Goal: Task Accomplishment & Management: Manage account settings

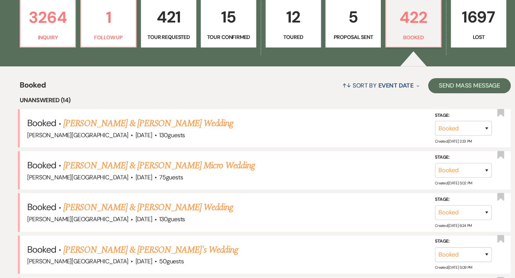
scroll to position [102, 0]
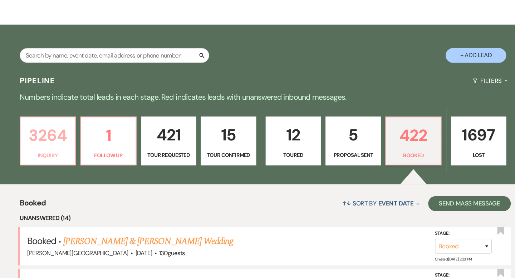
click at [58, 127] on p "3264" at bounding box center [52, 128] width 43 height 24
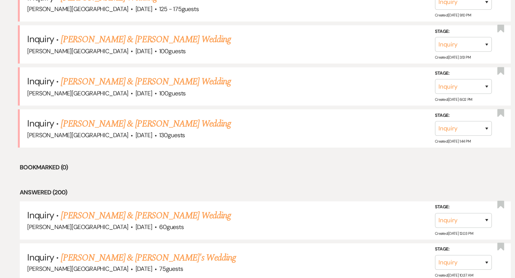
scroll to position [1960, 0]
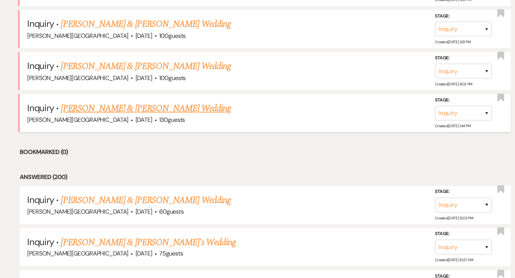
click at [125, 111] on link "Evan & Lea Yokubinas's Wedding" at bounding box center [145, 117] width 160 height 13
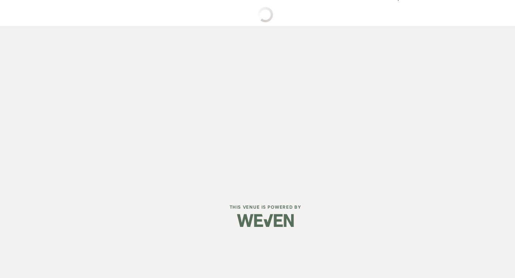
scroll to position [788, 0]
select select "5"
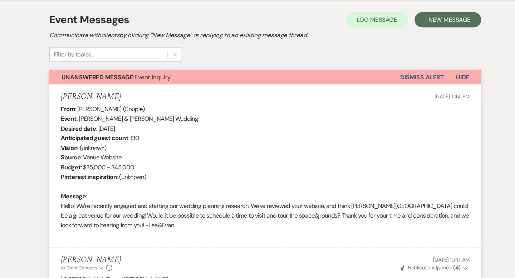
scroll to position [0, 0]
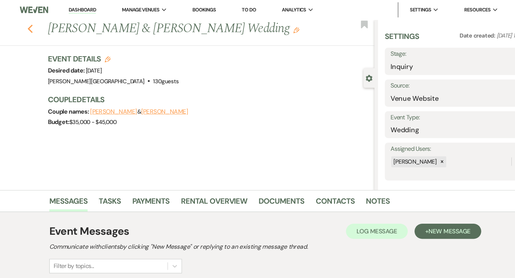
click at [37, 29] on icon "Previous" at bounding box center [35, 27] width 5 height 9
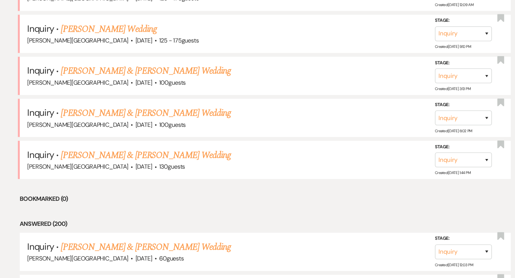
scroll to position [1919, 0]
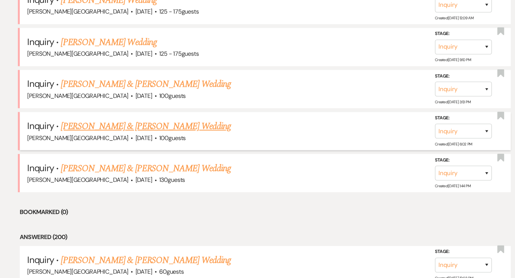
click at [106, 113] on link "Emily Andrade & Bryson Bujak's Wedding" at bounding box center [145, 119] width 160 height 13
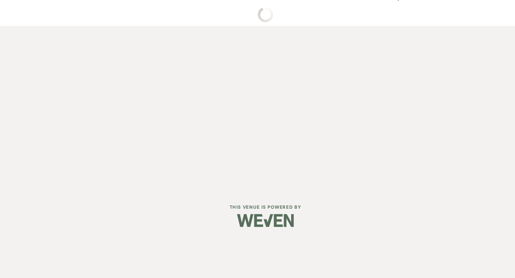
select select "5"
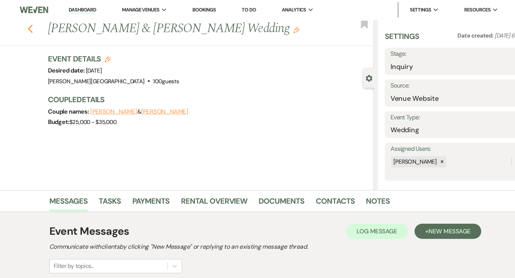
click at [35, 28] on use "button" at bounding box center [35, 27] width 5 height 8
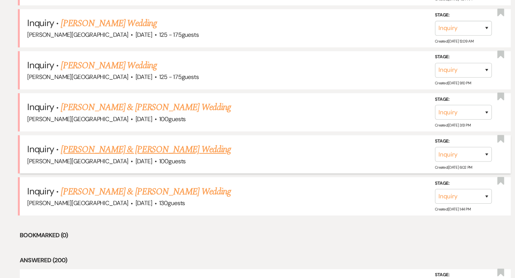
scroll to position [1893, 0]
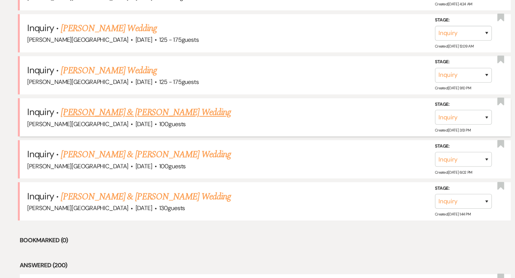
click at [129, 100] on link "Krishanth Manokaran & Haley Allcroft's Wedding" at bounding box center [145, 106] width 160 height 13
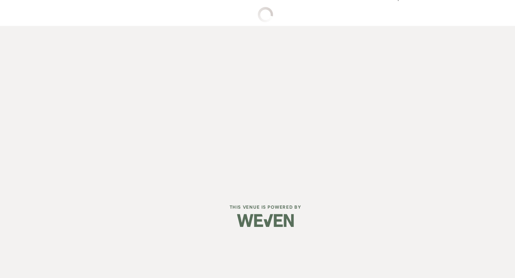
scroll to position [610, 0]
select select "5"
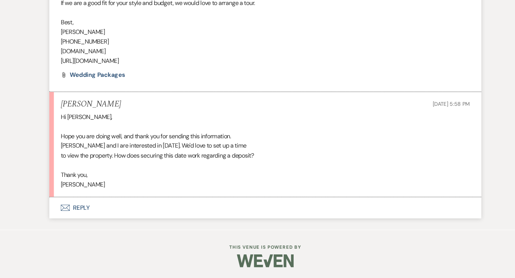
click at [81, 210] on button "Envelope Reply" at bounding box center [257, 212] width 407 height 20
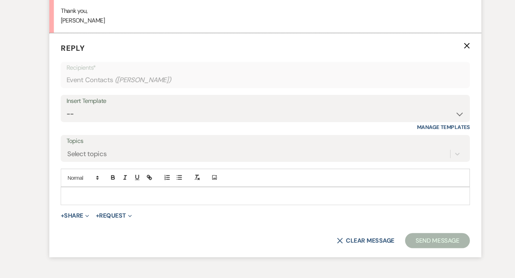
scroll to position [771, 0]
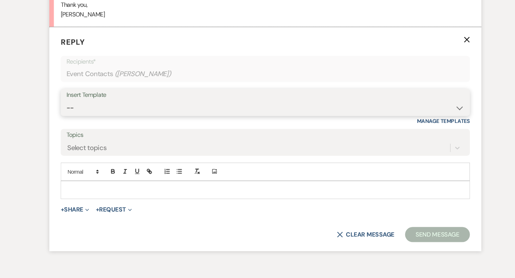
click at [88, 113] on select "-- Weven Planning Portal Introduction (Booked Events) Wedding Packages Booking …" at bounding box center [257, 117] width 375 height 14
select select "1170"
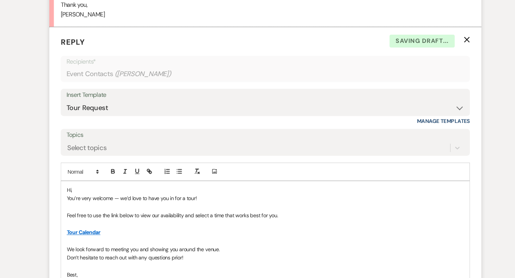
click at [84, 193] on p "Hi," at bounding box center [257, 195] width 375 height 8
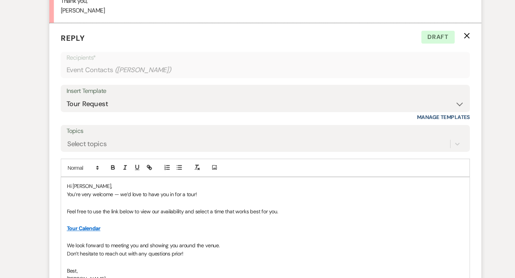
scroll to position [805, 0]
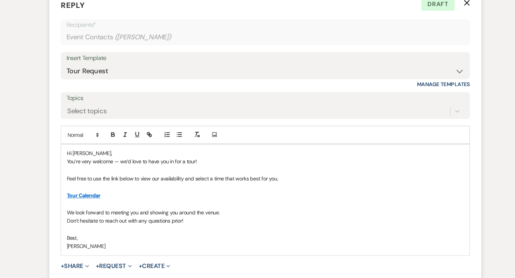
click at [71, 214] on p "We look forward to meeting you and showing you around the venue." at bounding box center [257, 216] width 375 height 8
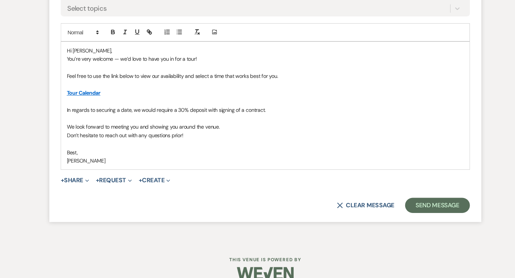
scroll to position [914, 0]
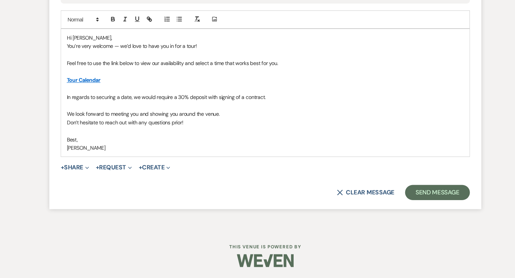
click at [69, 108] on div "Hi Haley, You’re very welcome — we’d love to have you in for a tour! Feel free …" at bounding box center [257, 103] width 385 height 120
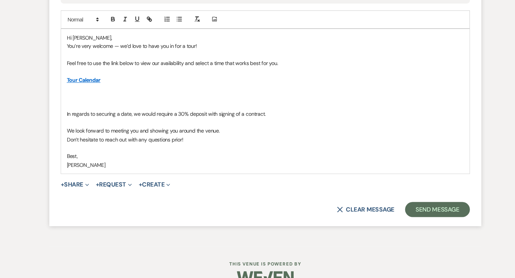
click at [74, 106] on p at bounding box center [257, 107] width 375 height 8
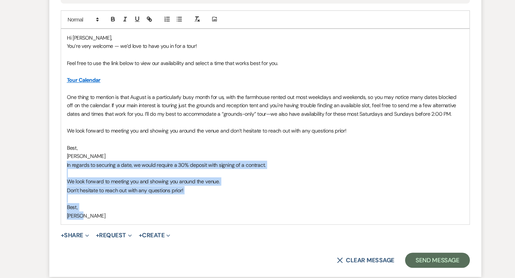
drag, startPoint x: 97, startPoint y: 223, endPoint x: 64, endPoint y: 174, distance: 58.9
click at [64, 174] on div "Hi Haley, You’re very welcome — we’d love to have you in for a tour! Feel free …" at bounding box center [257, 135] width 386 height 185
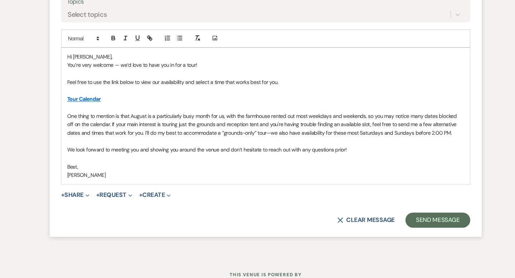
scroll to position [909, 0]
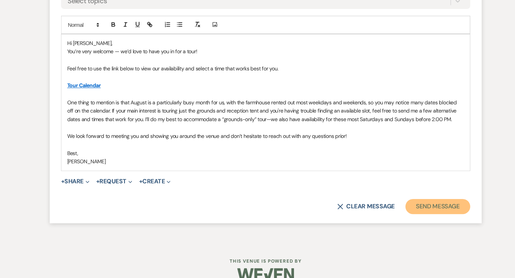
click at [430, 211] on button "Send Message" at bounding box center [419, 210] width 61 height 14
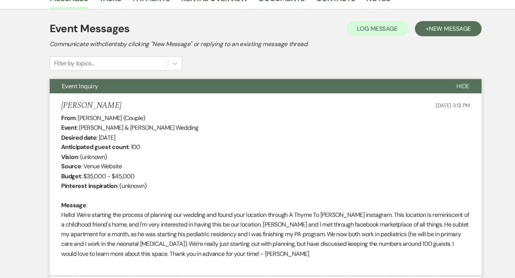
scroll to position [0, 0]
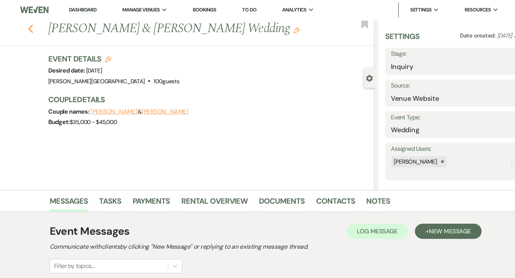
click at [36, 25] on icon "Previous" at bounding box center [35, 27] width 5 height 9
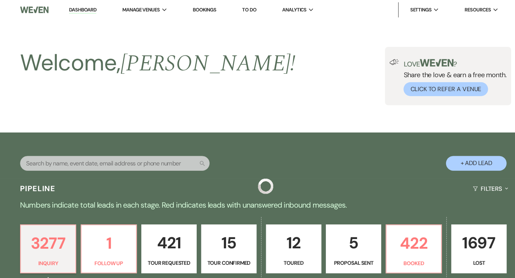
scroll to position [1893, 0]
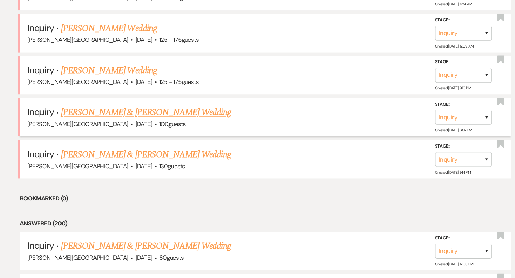
click at [128, 100] on link "Emily Andrade & Bryson Bujak's Wedding" at bounding box center [145, 106] width 160 height 13
select select "5"
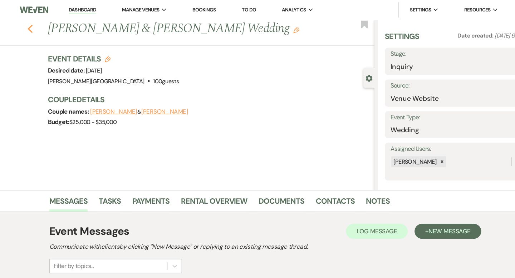
click at [35, 28] on use "button" at bounding box center [35, 27] width 5 height 8
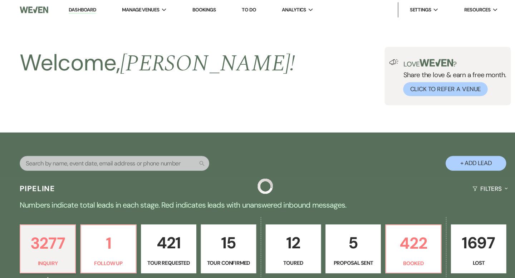
scroll to position [1893, 0]
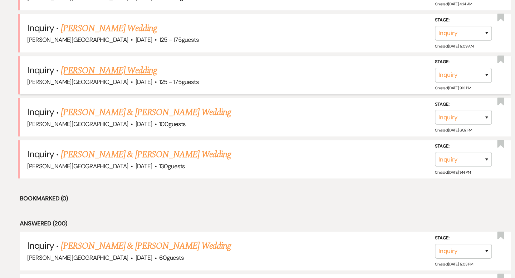
click at [120, 60] on link "Noelle Santamorena's Wedding" at bounding box center [110, 66] width 90 height 13
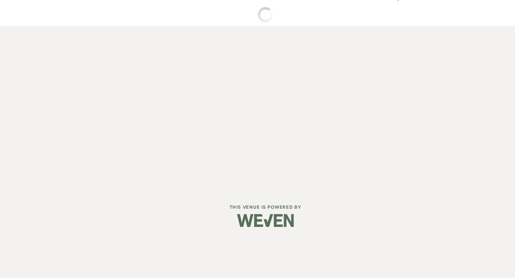
select select "3"
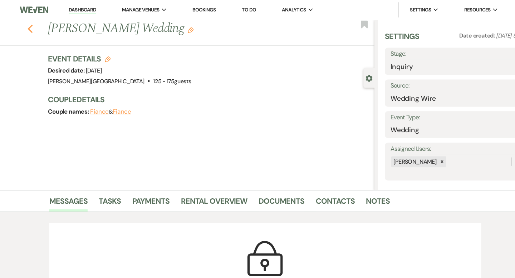
click at [35, 26] on use "button" at bounding box center [35, 27] width 5 height 8
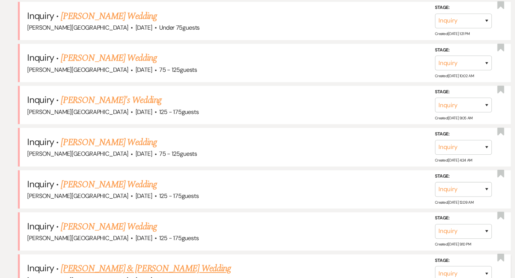
scroll to position [1743, 0]
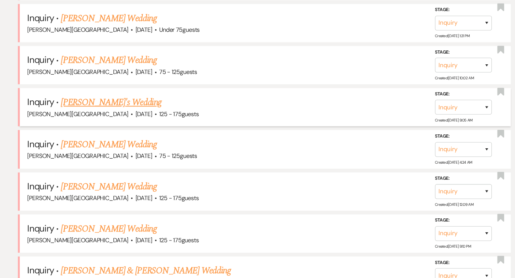
click at [102, 90] on link "Chelsea's Wedding" at bounding box center [112, 96] width 95 height 13
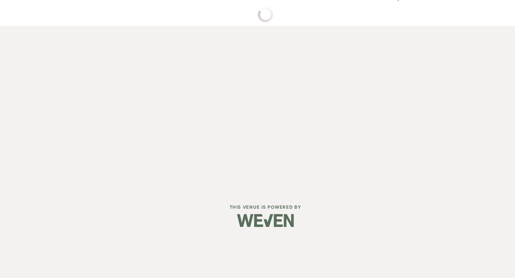
select select "3"
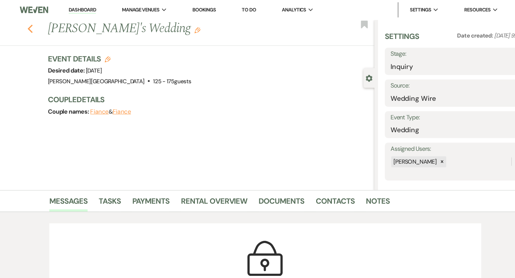
click at [34, 28] on icon "Previous" at bounding box center [35, 27] width 5 height 9
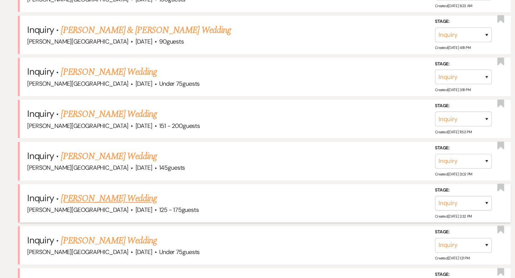
scroll to position [1531, 0]
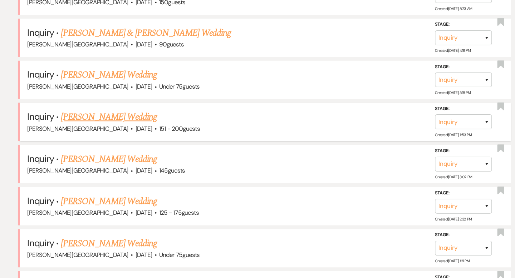
click at [99, 104] on link "Olivia Carbone's Wedding" at bounding box center [110, 110] width 90 height 13
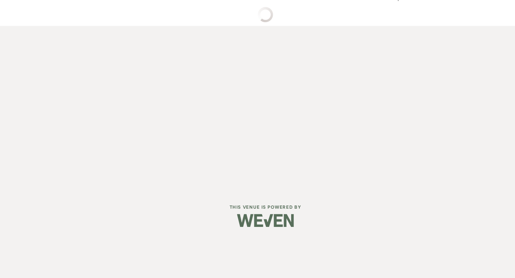
select select "2"
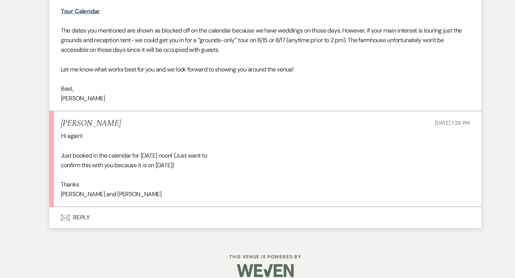
scroll to position [1164, 0]
click at [86, 213] on button "Envelope Reply" at bounding box center [257, 220] width 407 height 20
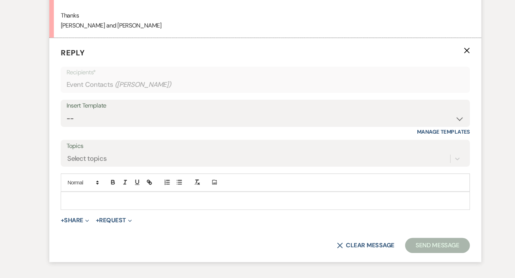
scroll to position [1324, 0]
click at [85, 200] on p at bounding box center [257, 204] width 375 height 8
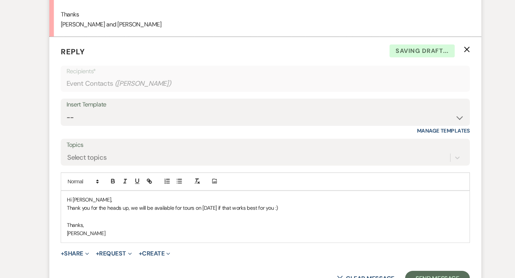
click at [130, 208] on p "Thank you for the heads up, we will be available for tours on Labor Day if that…" at bounding box center [257, 212] width 375 height 8
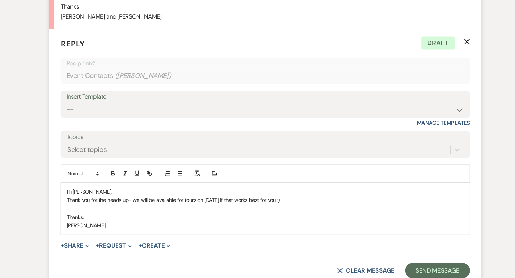
scroll to position [1335, 0]
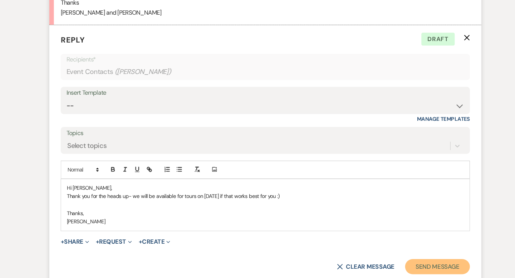
click at [403, 260] on button "Send Message" at bounding box center [419, 267] width 61 height 14
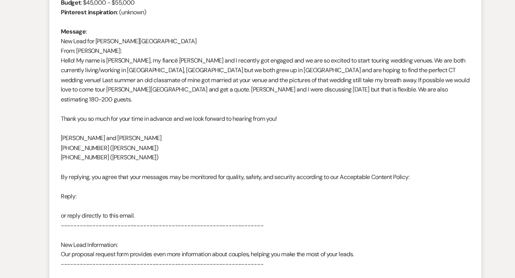
scroll to position [0, 0]
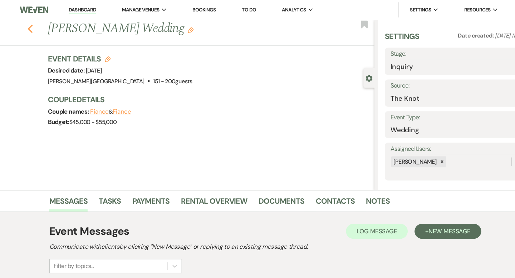
click at [37, 28] on icon "Previous" at bounding box center [35, 27] width 5 height 9
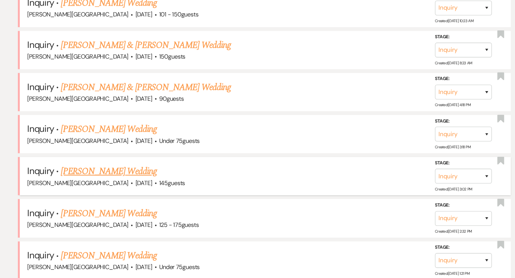
scroll to position [1476, 0]
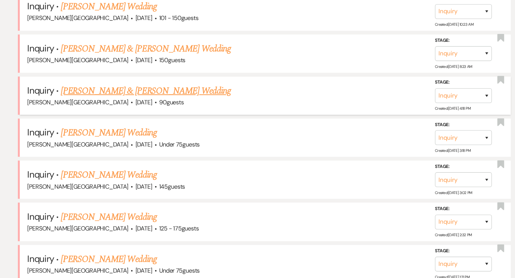
click at [96, 79] on link "Jenn & Ottaviano's Wedding" at bounding box center [145, 85] width 160 height 13
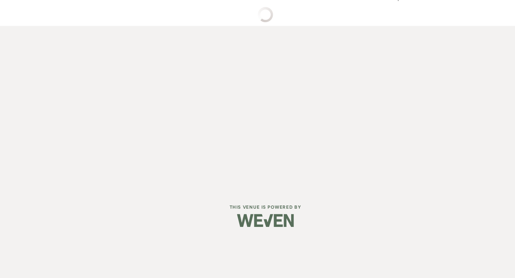
select select "5"
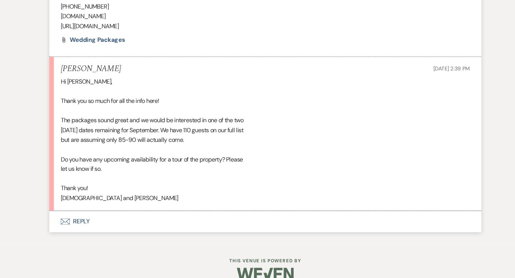
scroll to position [574, 0]
click at [84, 213] on button "Envelope Reply" at bounding box center [257, 220] width 407 height 20
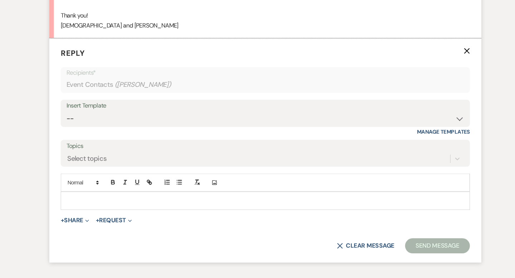
scroll to position [734, 0]
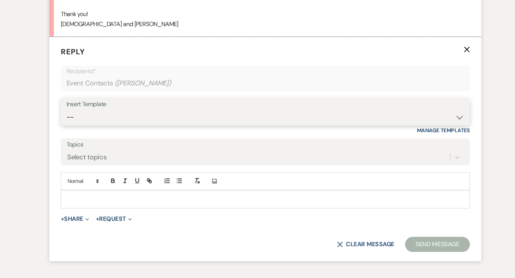
click at [81, 119] on select "-- Weven Planning Portal Introduction (Booked Events) Wedding Packages Booking …" at bounding box center [257, 126] width 375 height 14
select select "1170"
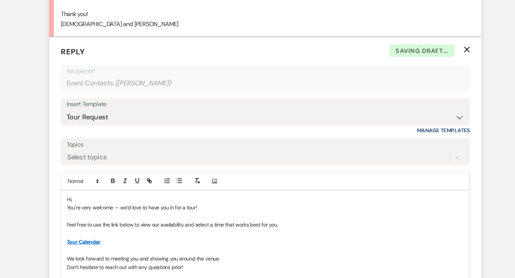
click at [89, 200] on p "Hi," at bounding box center [257, 204] width 375 height 8
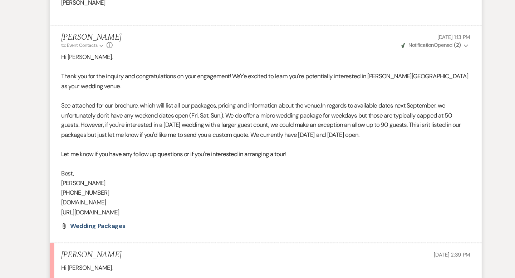
scroll to position [393, 0]
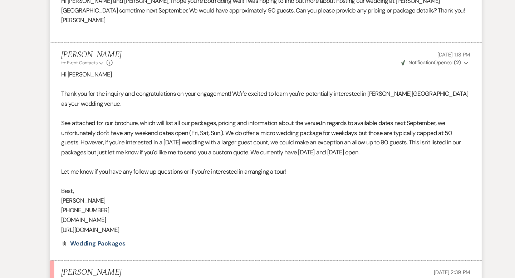
click at [101, 226] on span "Wedding Packages" at bounding box center [99, 230] width 53 height 8
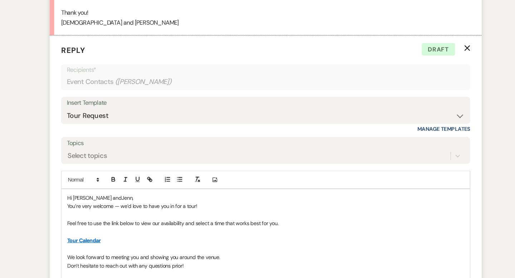
scroll to position [789, 0]
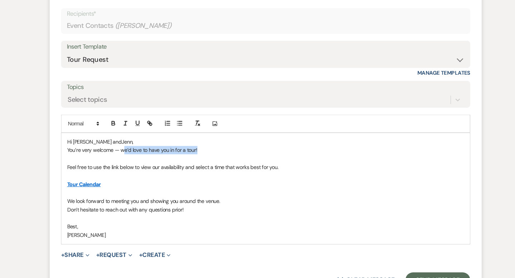
drag, startPoint x: 191, startPoint y: 148, endPoint x: 125, endPoint y: 148, distance: 66.5
click at [125, 153] on p "You’re very welcome — we’d love to have you in for a tour!" at bounding box center [257, 157] width 375 height 8
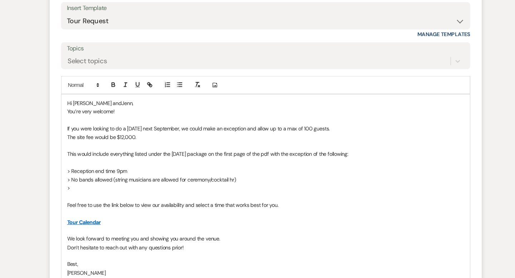
scroll to position [827, 0]
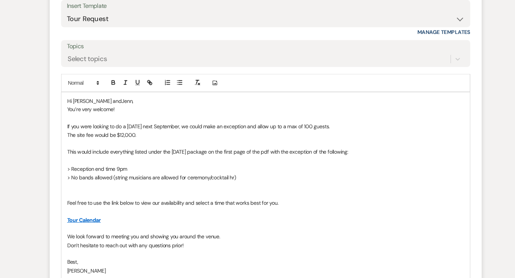
click at [73, 179] on p "> No bands allowed (string musicians are allowed for ceremony/cocktail hr)" at bounding box center [257, 183] width 375 height 8
click at [92, 195] on p at bounding box center [257, 199] width 375 height 8
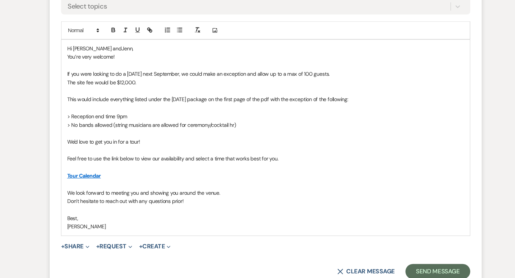
scroll to position [850, 0]
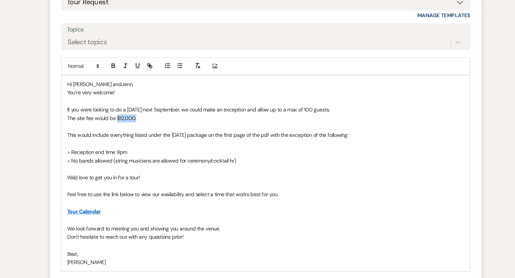
drag, startPoint x: 134, startPoint y: 110, endPoint x: 116, endPoint y: 110, distance: 17.2
click at [116, 116] on p "The site fee would be $12,000." at bounding box center [257, 120] width 375 height 8
click at [115, 70] on icon "button" at bounding box center [113, 71] width 3 height 2
click at [165, 116] on p "The site fee would be $12,000." at bounding box center [257, 120] width 375 height 8
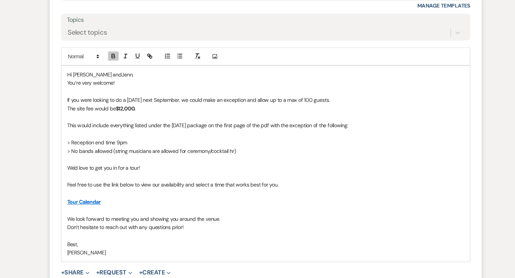
scroll to position [855, 0]
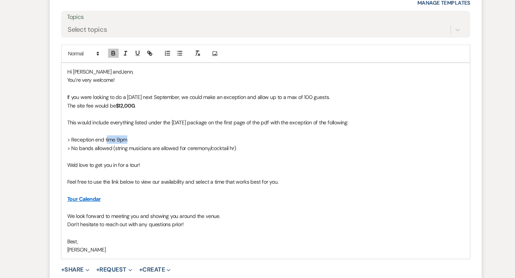
drag, startPoint x: 129, startPoint y: 137, endPoint x: 108, endPoint y: 137, distance: 21.8
click at [108, 143] on p "> Reception end time 9pm" at bounding box center [257, 147] width 375 height 8
click at [148, 152] on p "> No bands allowed (string musicians are allowed for ceremony/cocktail hr)" at bounding box center [257, 156] width 375 height 8
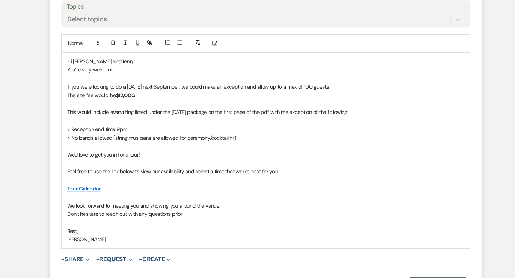
scroll to position [867, 0]
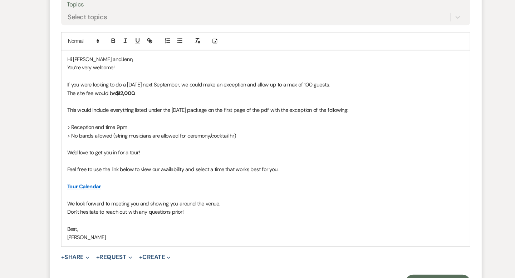
click at [130, 132] on p "> Reception end time 9pm" at bounding box center [257, 136] width 375 height 8
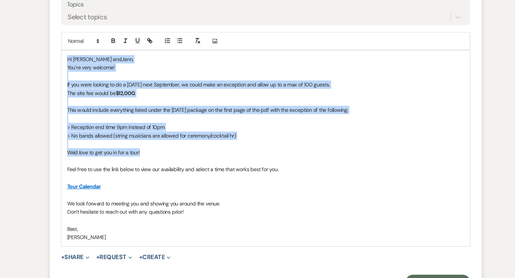
drag, startPoint x: 145, startPoint y: 149, endPoint x: 65, endPoint y: 65, distance: 115.5
click at [65, 65] on div "Hi Halayna andJenn, You’re very welcome! If you were looking to do a Thursday n…" at bounding box center [257, 155] width 385 height 185
copy div "Hi Halayna andJenn, You’re very welcome! If you were looking to do a Thursday n…"
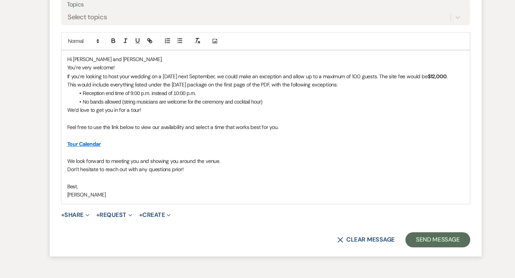
click at [125, 75] on p "You’re very welcome!" at bounding box center [257, 79] width 375 height 8
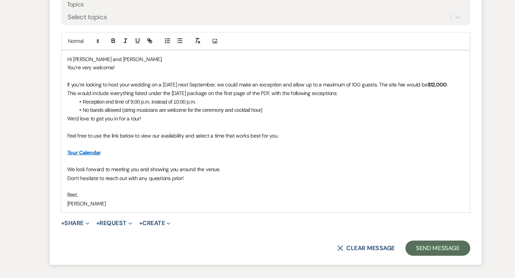
click at [369, 91] on p "If you’re looking to host your wedding on a Thursday next September, we could m…" at bounding box center [257, 95] width 375 height 8
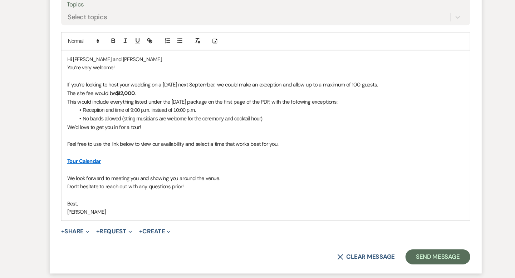
click at [69, 105] on div "Hi Halayna and Jenn, You’re very welcome! If you’re looking to host your weddin…" at bounding box center [257, 143] width 385 height 160
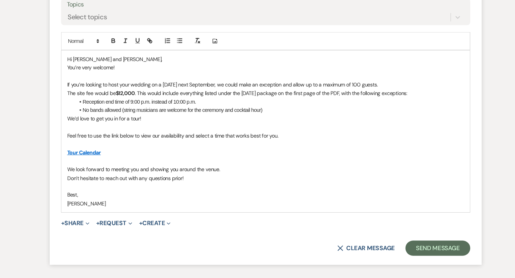
click at [404, 100] on p "The site fee would be $12,000 . This would include everything listed under the …" at bounding box center [257, 104] width 375 height 8
click at [69, 120] on div "Hi Halayna and Jenn, You’re very welcome! If you’re looking to host your weddin…" at bounding box center [257, 139] width 385 height 153
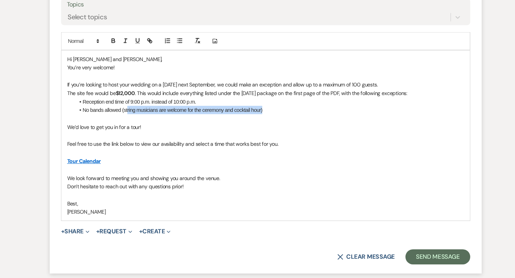
drag, startPoint x: 258, startPoint y: 111, endPoint x: 128, endPoint y: 107, distance: 129.8
click at [128, 115] on li "No bands allowed (string musicians are welcome for the ceremony and cocktail ho…" at bounding box center [260, 119] width 367 height 8
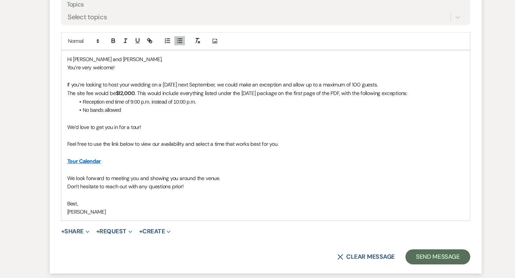
click at [85, 115] on li "No bands allowed" at bounding box center [260, 119] width 367 height 8
click at [133, 115] on li "No bands allowed" at bounding box center [260, 119] width 367 height 8
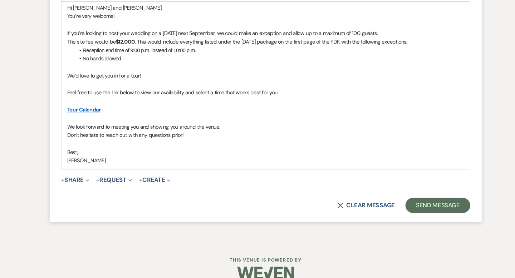
scroll to position [918, 0]
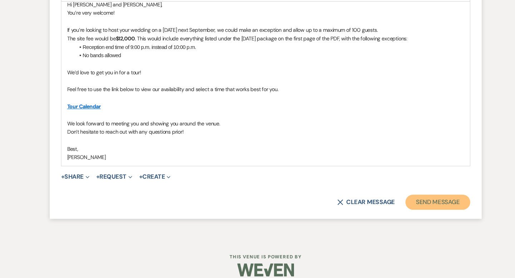
click at [414, 199] on button "Send Message" at bounding box center [419, 206] width 61 height 14
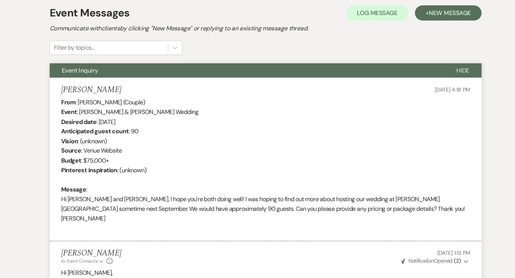
scroll to position [0, 0]
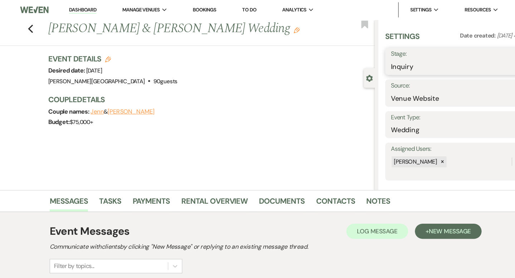
click at [386, 61] on select "Inquiry Follow Up Tour Requested Tour Confirmed Toured Proposal Sent Booked Lost" at bounding box center [439, 63] width 127 height 14
select select "2"
click at [488, 63] on button "Save" at bounding box center [494, 58] width 28 height 14
click at [36, 28] on icon "Previous" at bounding box center [35, 27] width 5 height 9
select select "2"
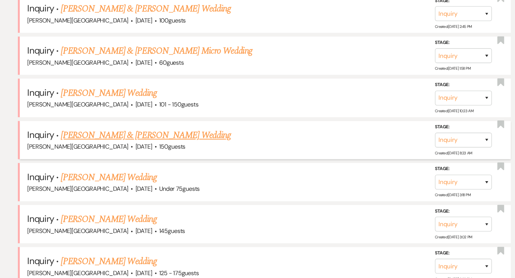
scroll to position [1378, 0]
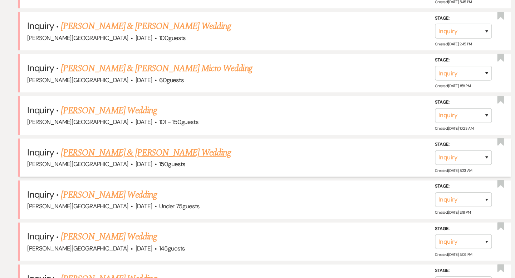
click at [108, 138] on link "Shane Kavanagh & Jackie Berard's Wedding" at bounding box center [145, 144] width 160 height 13
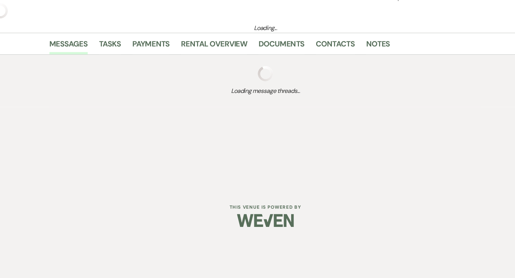
scroll to position [565, 0]
select select "5"
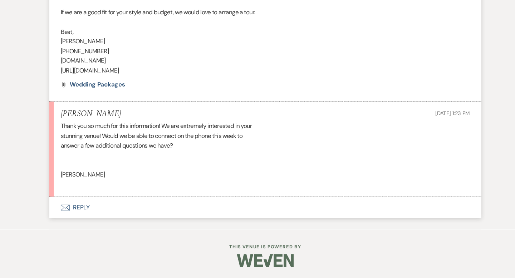
click at [88, 209] on button "Envelope Reply" at bounding box center [257, 212] width 407 height 20
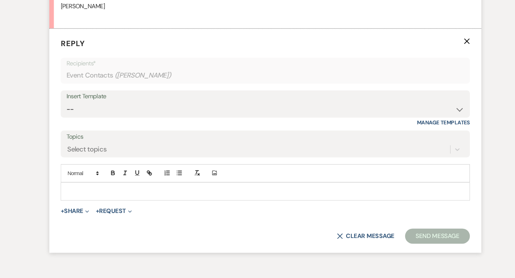
scroll to position [725, 0]
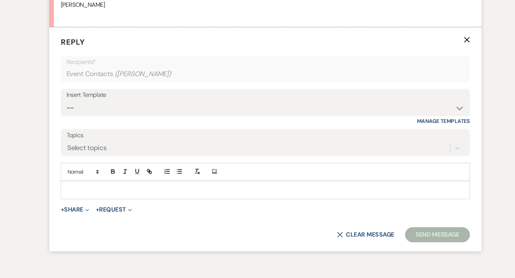
click at [89, 192] on p at bounding box center [257, 195] width 375 height 8
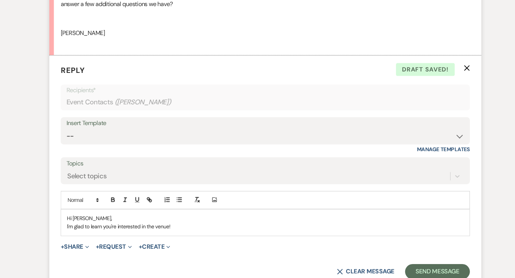
scroll to position [727, 0]
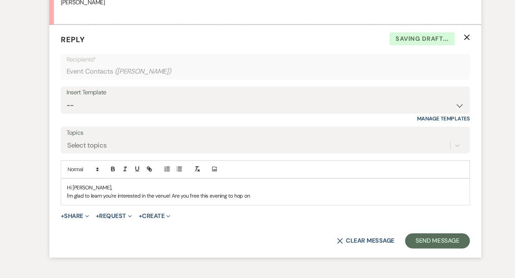
click at [169, 200] on p "I'm glad to learn you're interested in the venue! Are you free this evening to …" at bounding box center [257, 201] width 375 height 8
drag, startPoint x: 387, startPoint y: 196, endPoint x: 381, endPoint y: 196, distance: 6.1
click at [381, 197] on p "I'm glad to learn you're interested in the venue! I'd love to connect on a call…" at bounding box center [257, 201] width 375 height 8
drag, startPoint x: 381, startPoint y: 200, endPoint x: 365, endPoint y: 200, distance: 16.4
click at [365, 200] on p "I'm glad to learn you're interested in the venue! I'd love to connect on a call…" at bounding box center [257, 201] width 375 height 8
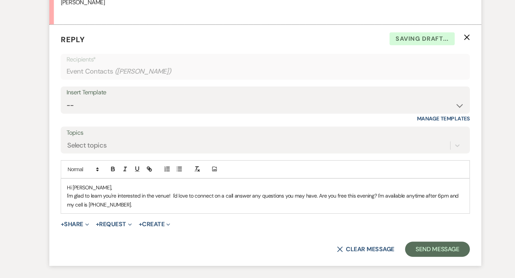
click at [428, 198] on p "I'm glad to learn you're interested in the venue! I'd love to connect on a call…" at bounding box center [257, 205] width 375 height 16
click at [143, 206] on p "I'm glad to learn you're interested in the venue! I'd love to connect on a call…" at bounding box center [257, 205] width 375 height 16
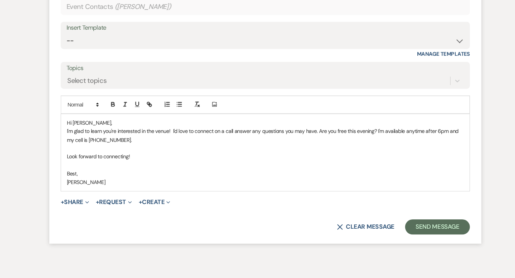
scroll to position [809, 0]
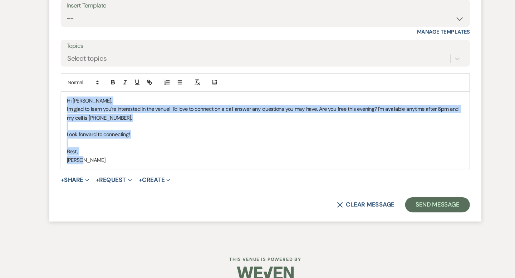
drag, startPoint x: 89, startPoint y: 165, endPoint x: 69, endPoint y: 114, distance: 55.0
click at [69, 114] on div "Hi Jackie, I'm glad to learn you're interested in the venue! I'd love to connec…" at bounding box center [257, 138] width 385 height 73
copy div "Hi Jackie, I'm glad to learn you're interested in the venue! I'd love to connec…"
click at [202, 156] on p "Best," at bounding box center [257, 158] width 375 height 8
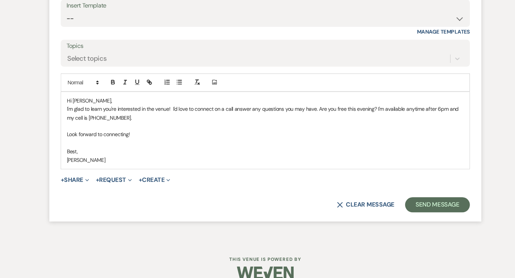
click at [105, 119] on p "I'm glad to learn you're interested in the venue! I'd love to connect on a call…" at bounding box center [257, 122] width 375 height 16
click at [136, 124] on p "I'm glad to hear you're interested in the venue! I'd love to connect on a call …" at bounding box center [257, 122] width 375 height 16
drag, startPoint x: 185, startPoint y: 126, endPoint x: 118, endPoint y: 124, distance: 67.2
click at [118, 124] on p "I'm glad to hear you're interested in the venue! I'd love to connect on a call …" at bounding box center [257, 122] width 375 height 16
click at [358, 118] on p "I'm glad to hear you're interested in the venue! I'd love to connect on a call …" at bounding box center [257, 122] width 375 height 16
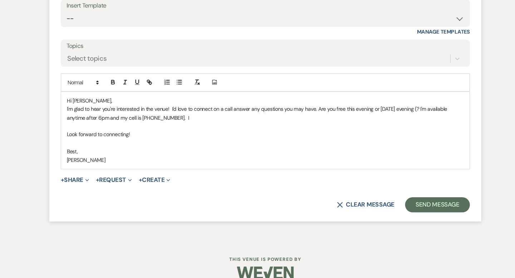
click at [358, 118] on p "I'm glad to hear you're interested in the venue! I'd love to connect on a call …" at bounding box center [257, 122] width 375 height 16
click at [432, 117] on p "I'm glad to hear you're interested in the venue! I'd love to connect on a call …" at bounding box center [257, 122] width 375 height 16
click at [436, 116] on p "I'm glad to hear you're interested in the venue! I'd love to connect on a call …" at bounding box center [257, 122] width 375 height 16
click at [230, 128] on p "I'm glad to hear you're interested in the venue! I'd love to connect on a call …" at bounding box center [257, 122] width 375 height 16
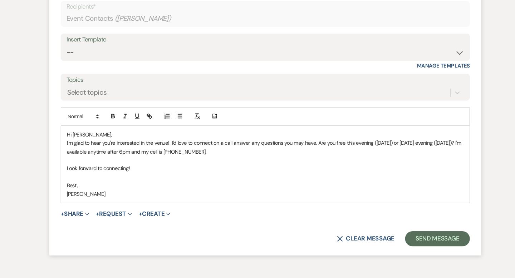
scroll to position [780, 0]
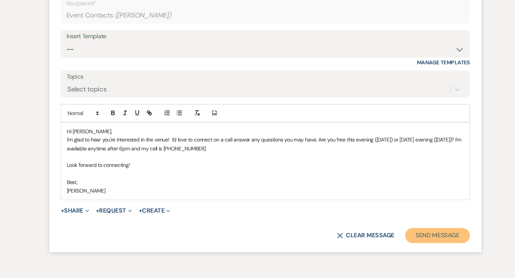
click at [415, 234] on button "Send Message" at bounding box center [419, 238] width 61 height 14
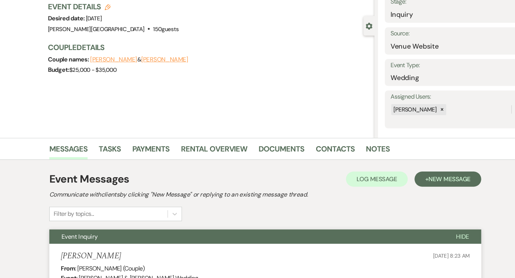
scroll to position [4, 0]
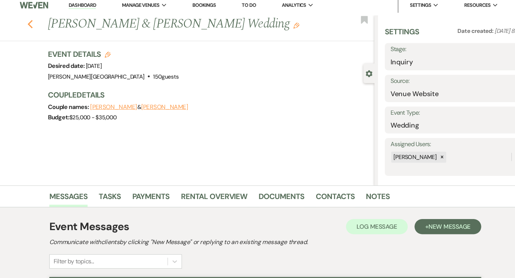
click at [34, 25] on icon "Previous" at bounding box center [35, 23] width 5 height 9
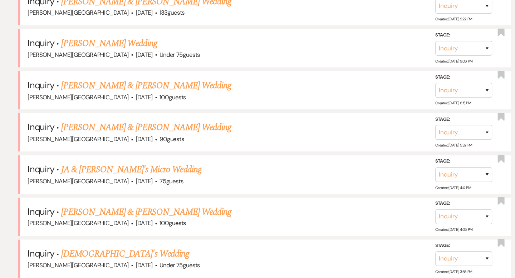
scroll to position [882, 0]
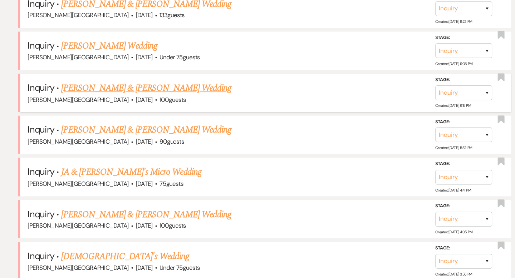
click at [130, 80] on link "Alex Palkowski & Courtney Willison's Wedding" at bounding box center [145, 83] width 160 height 13
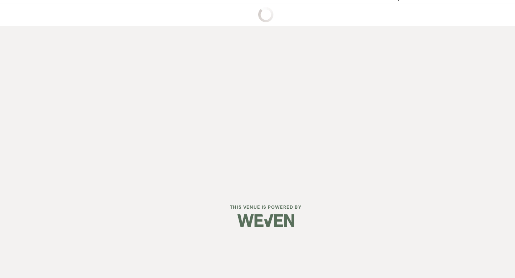
select select "5"
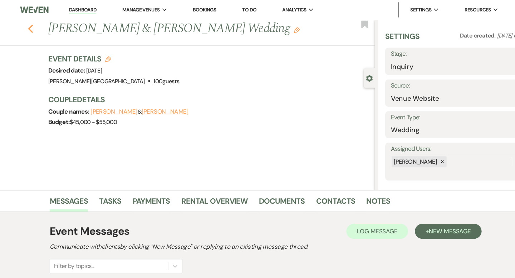
click at [36, 28] on icon "Previous" at bounding box center [35, 27] width 5 height 9
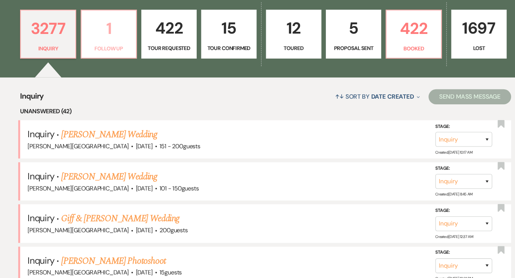
scroll to position [217, 0]
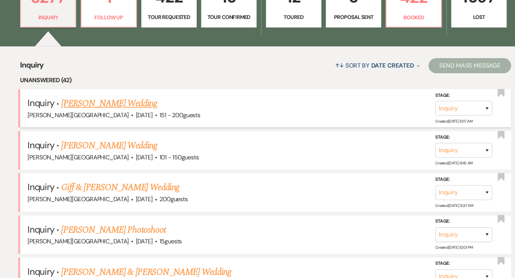
click at [116, 112] on link "Mariah Balestracci's Wedding" at bounding box center [110, 113] width 90 height 13
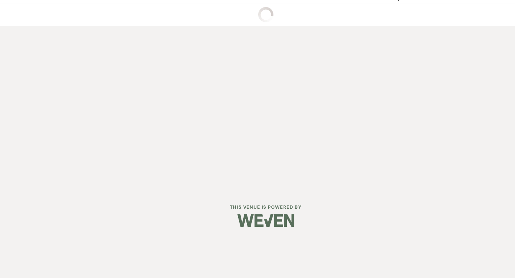
select select "2"
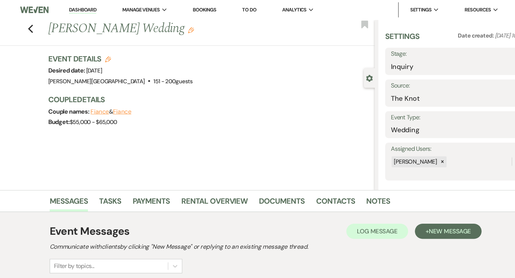
click at [88, 11] on link "Dashboard" at bounding box center [85, 9] width 26 height 7
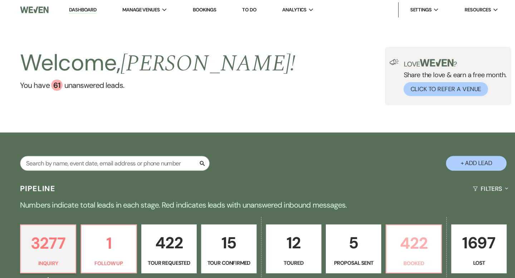
click at [396, 223] on p "422" at bounding box center [397, 230] width 43 height 24
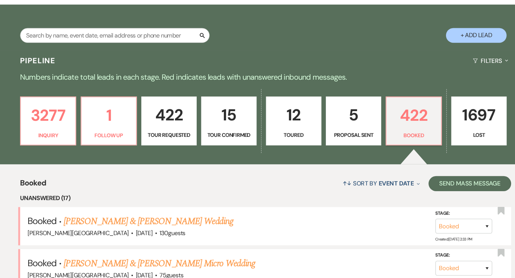
scroll to position [119, 0]
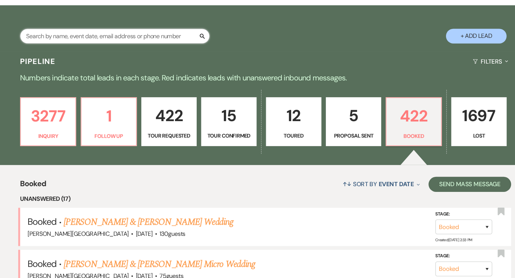
click at [102, 34] on input "text" at bounding box center [115, 36] width 179 height 14
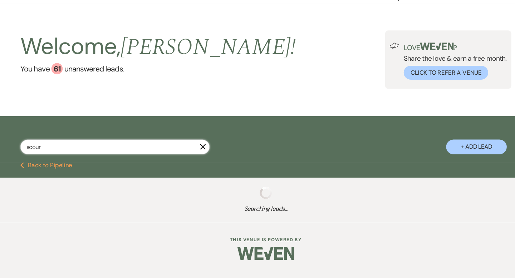
type input "scou"
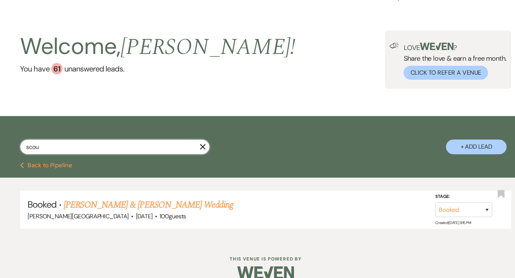
scroll to position [11, 0]
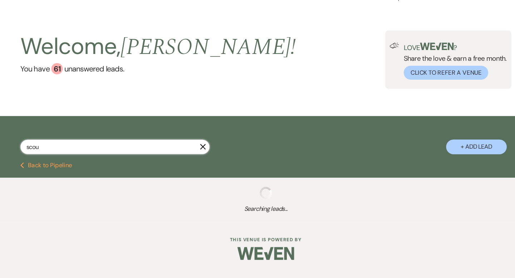
scroll to position [105, 0]
select select "8"
select select "2"
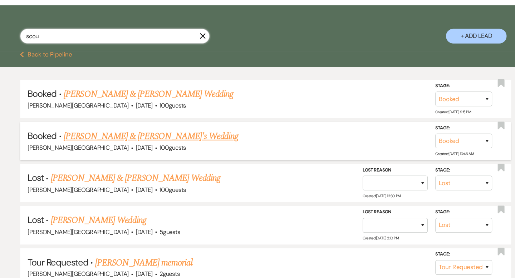
type input "scou"
click at [145, 144] on link "Michael Gasparino & Scout's Wedding" at bounding box center [149, 144] width 165 height 13
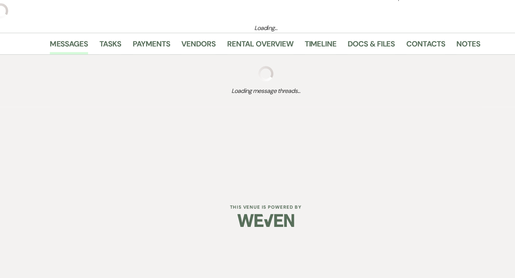
scroll to position [84, 0]
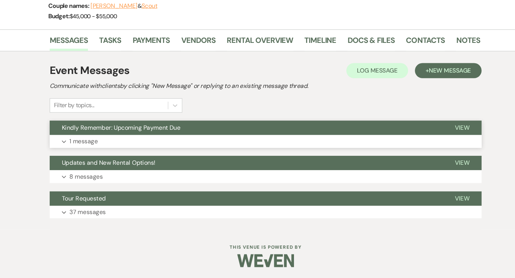
click at [215, 134] on button "Kindly Remember: Upcoming Payment Due" at bounding box center [239, 136] width 371 height 14
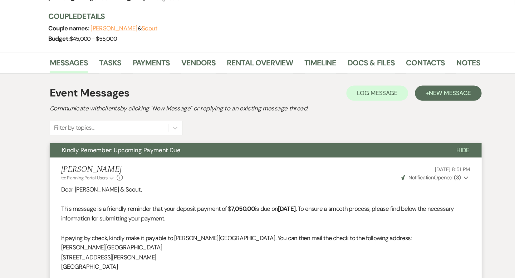
scroll to position [0, 0]
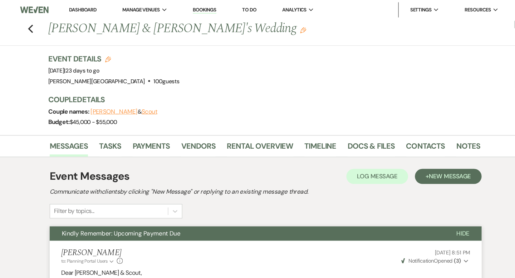
click at [87, 9] on link "Dashboard" at bounding box center [85, 9] width 26 height 6
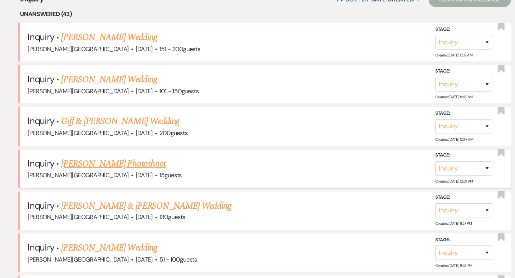
scroll to position [329, 0]
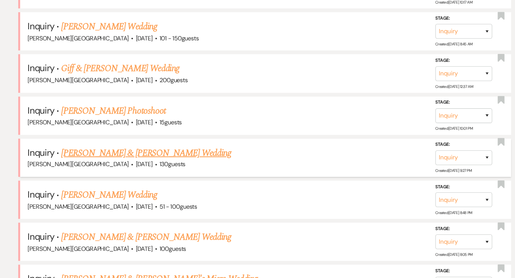
click at [118, 158] on link "Yash Vajifdar & Emily Gonsalves's Wedding" at bounding box center [145, 160] width 160 height 13
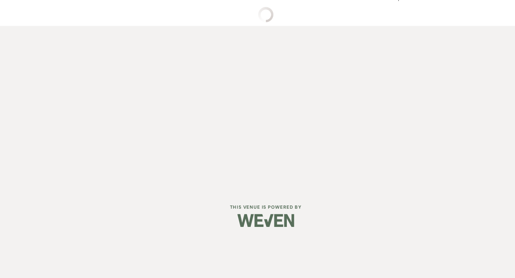
select select "5"
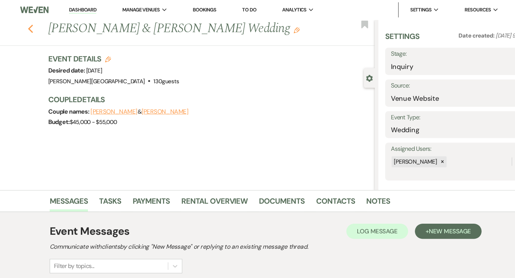
click at [34, 28] on use "button" at bounding box center [35, 27] width 5 height 8
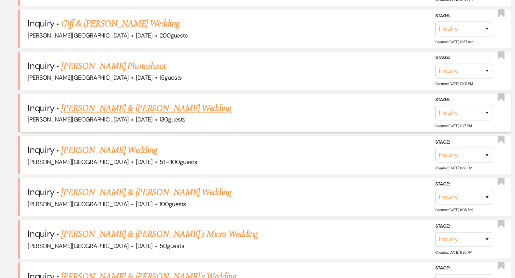
scroll to position [406, 0]
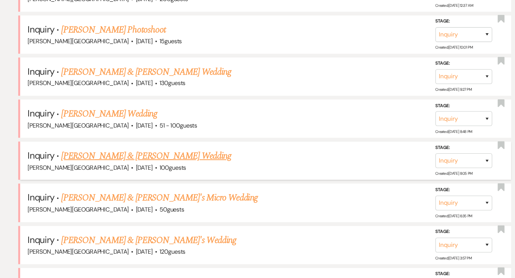
click at [119, 160] on link "David Cook & Briona Gardner's Wedding" at bounding box center [145, 162] width 160 height 13
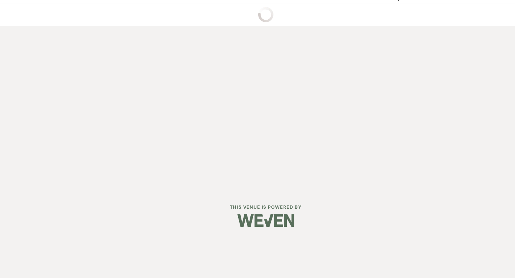
select select "5"
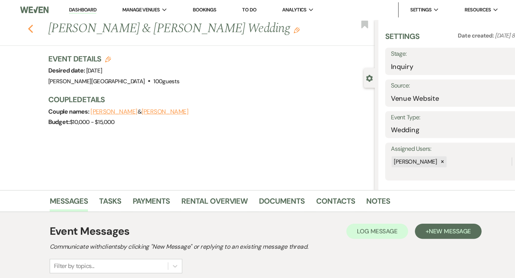
click at [36, 28] on icon "Previous" at bounding box center [35, 27] width 5 height 9
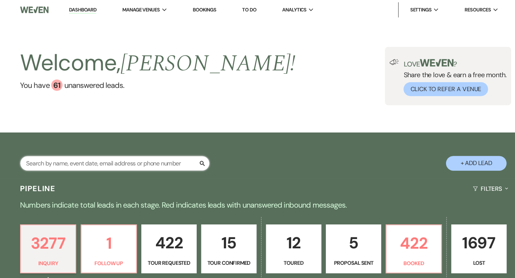
click at [98, 154] on input "text" at bounding box center [115, 154] width 179 height 14
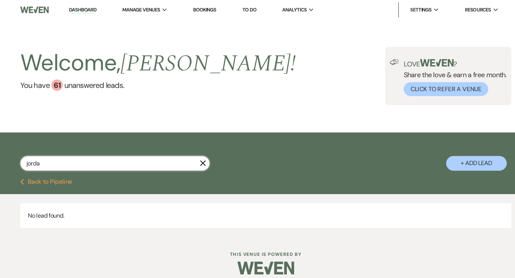
type input "jordan"
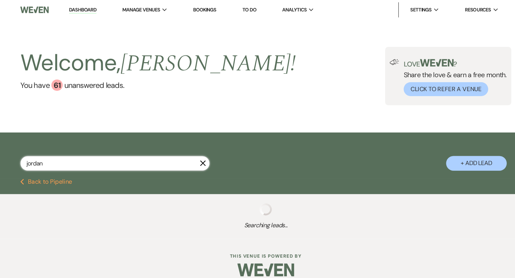
select select "2"
select select "8"
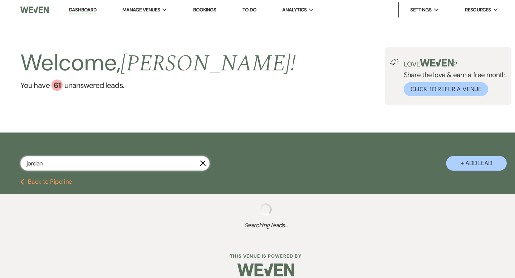
select select "8"
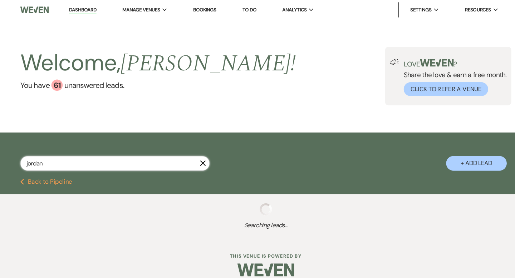
select select "8"
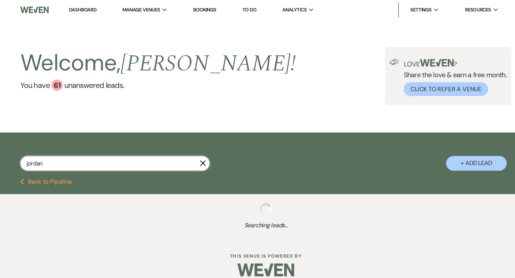
select select "8"
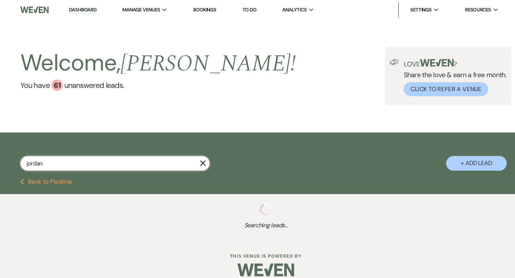
select select "8"
select select "2"
select select "8"
select select "2"
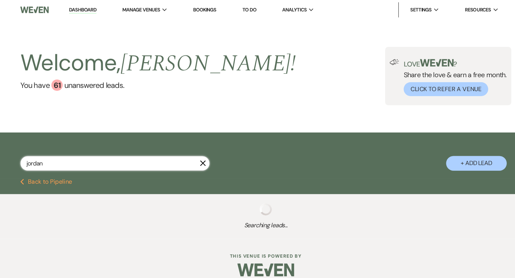
select select "8"
select select "2"
select select "8"
select select "2"
select select "8"
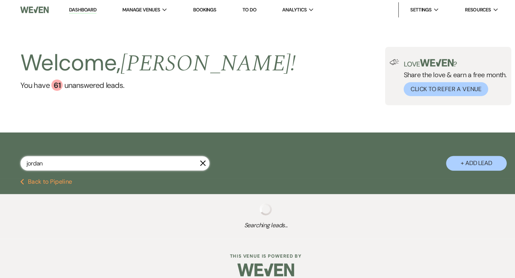
select select "2"
select select "8"
select select "2"
select select "8"
select select "2"
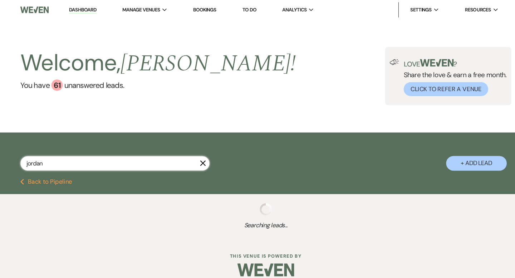
select select "8"
select select "2"
select select "8"
select select "2"
select select "8"
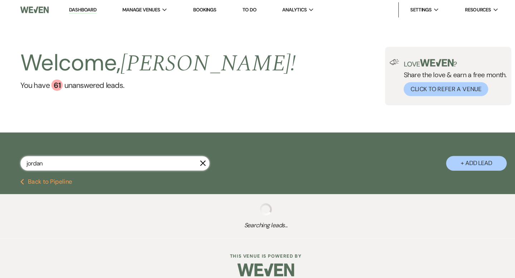
select select "2"
select select "8"
select select "2"
select select "8"
select select "2"
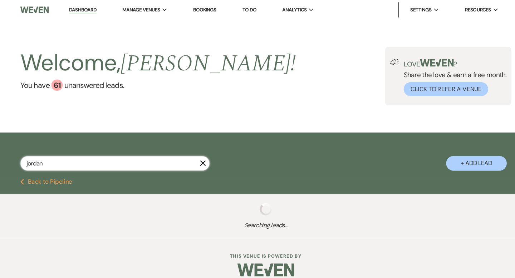
select select "8"
select select "2"
select select "8"
select select "2"
select select "8"
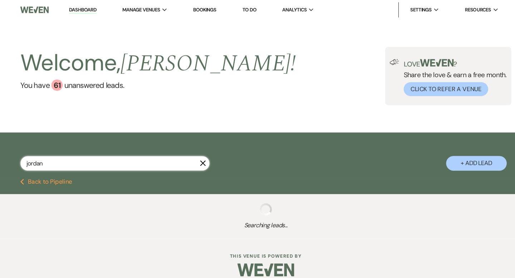
select select "2"
select select "8"
select select "2"
select select "8"
select select "2"
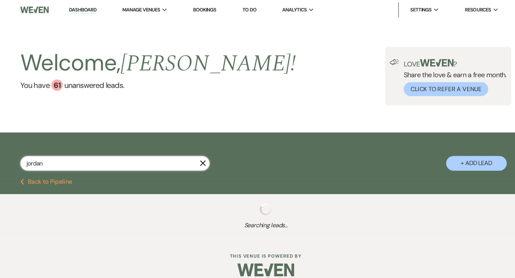
select select "8"
select select "2"
select select "8"
select select "2"
select select "8"
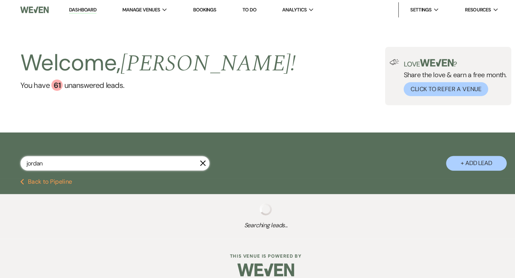
select select "2"
select select "8"
select select "2"
select select "8"
select select "2"
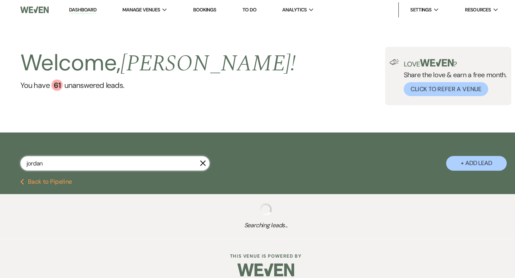
select select "8"
select select "2"
select select "8"
select select "2"
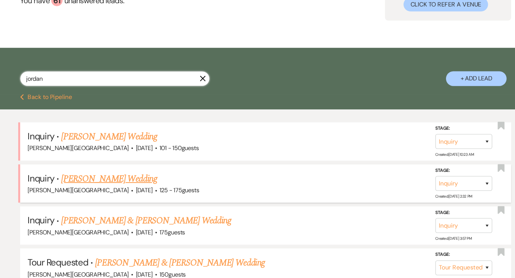
scroll to position [71, 0]
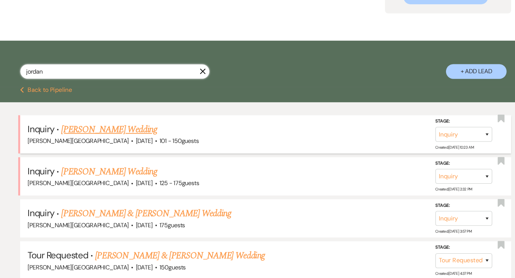
type input "jordan"
click at [119, 135] on link "Jordan Ragland's Wedding" at bounding box center [110, 138] width 90 height 13
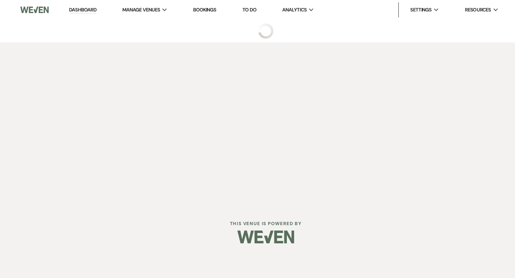
select select "2"
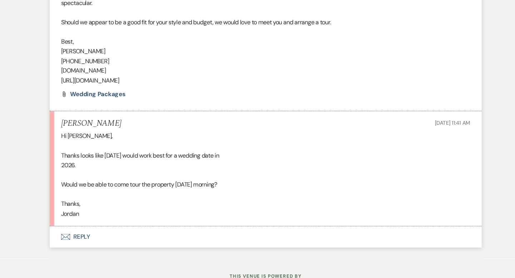
scroll to position [804, 0]
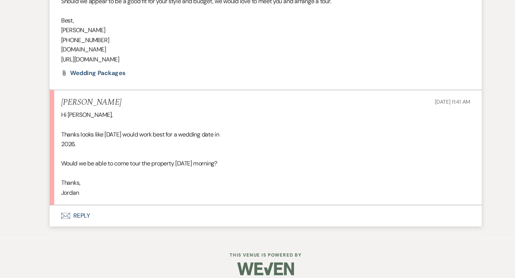
click at [85, 220] on button "Envelope Reply" at bounding box center [257, 219] width 407 height 20
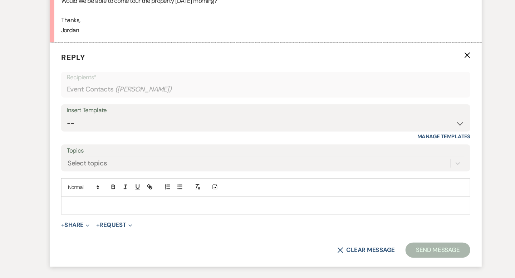
scroll to position [991, 0]
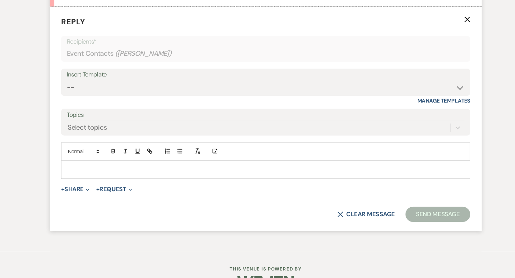
click at [98, 182] on div at bounding box center [257, 176] width 385 height 16
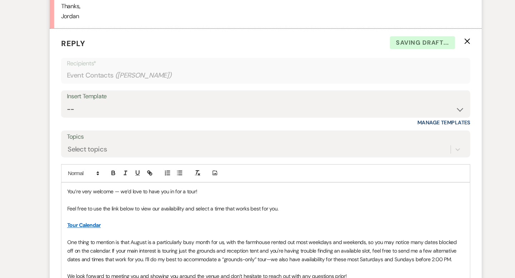
scroll to position [989, 0]
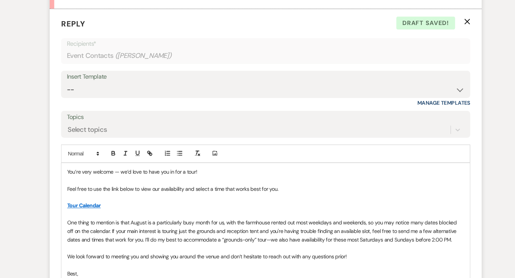
click at [70, 178] on p "You’re very welcome — we’d love to have you in for a tour!" at bounding box center [257, 178] width 375 height 8
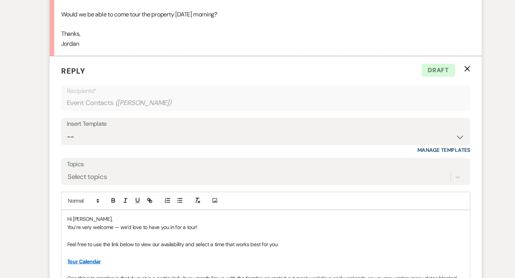
scroll to position [969, 0]
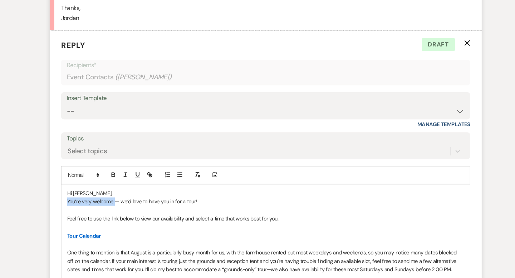
drag, startPoint x: 114, startPoint y: 204, endPoint x: 70, endPoint y: 204, distance: 44.0
click at [70, 204] on p "You’re very welcome — we’d love to have you in for a tour!" at bounding box center [257, 206] width 375 height 8
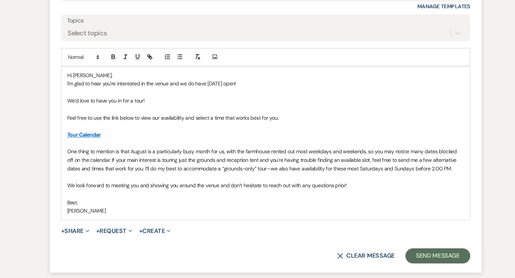
scroll to position [1086, 0]
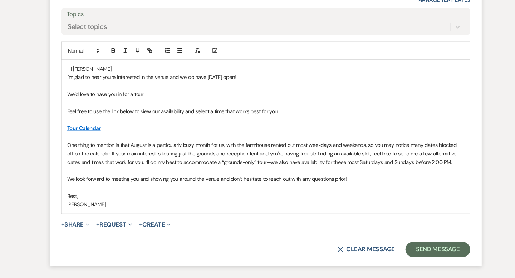
click at [153, 101] on p "We’d love to have you in for a tour!" at bounding box center [257, 104] width 375 height 8
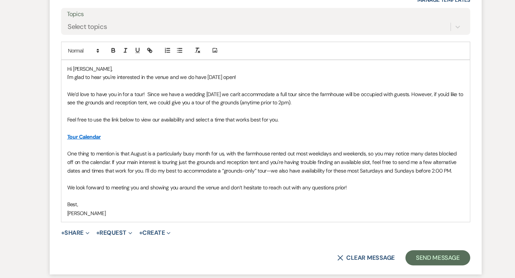
click at [78, 125] on p "Feel free to use the link below to view our availability and select a time that…" at bounding box center [257, 128] width 375 height 8
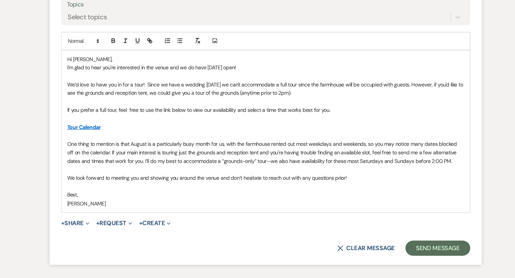
scroll to position [1096, 0]
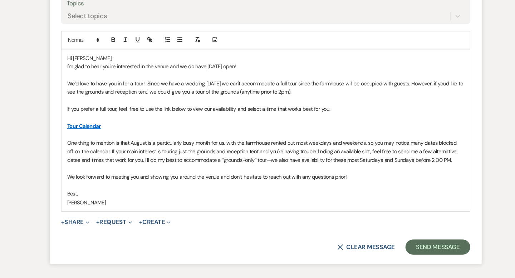
drag, startPoint x: 424, startPoint y: 166, endPoint x: 55, endPoint y: 145, distance: 369.7
click at [55, 145] on form "Reply X Draft saved! Recipients* Event Contacts ( Jordan Ragland ) Insert Templ…" at bounding box center [257, 91] width 407 height 348
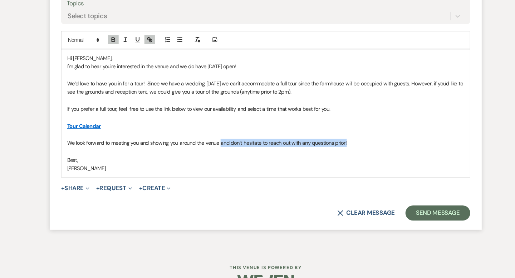
drag, startPoint x: 337, startPoint y: 148, endPoint x: 214, endPoint y: 153, distance: 123.0
click at [214, 153] on p "We look forward to meeting you and showing you around the venue and don’t hesit…" at bounding box center [257, 151] width 375 height 8
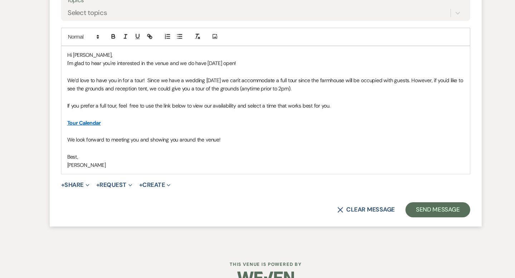
scroll to position [1105, 0]
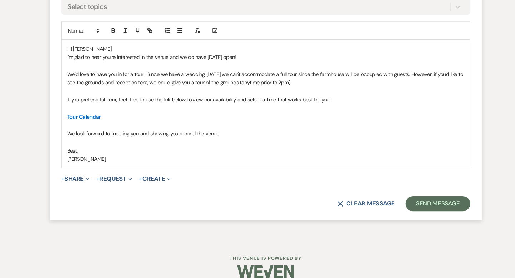
click at [116, 112] on p "If you prefer a full tour, feel free to use the link below to view our availabi…" at bounding box center [257, 110] width 375 height 8
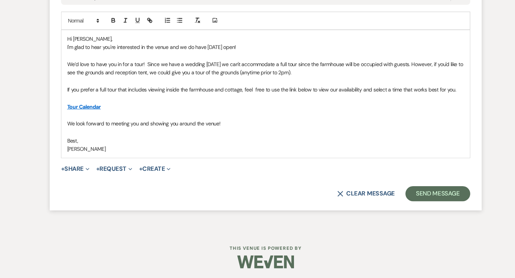
scroll to position [1115, 0]
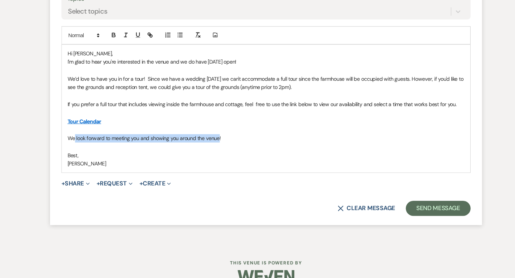
drag, startPoint x: 213, startPoint y: 132, endPoint x: 76, endPoint y: 134, distance: 137.2
click at [76, 134] on p "We look forward to meeting you and showing you around the venue!" at bounding box center [257, 132] width 375 height 8
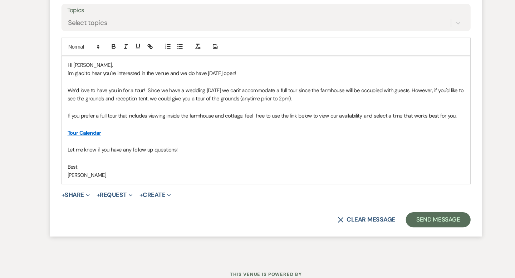
scroll to position [1096, 0]
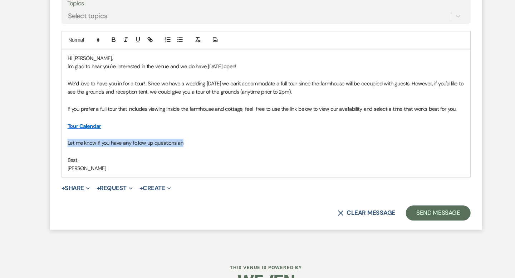
drag, startPoint x: 183, startPoint y: 147, endPoint x: 69, endPoint y: 148, distance: 113.6
click at [69, 148] on div "Hi Jordan, I'm glad to hear you're interested in the venue and we do have 10/11…" at bounding box center [257, 122] width 385 height 120
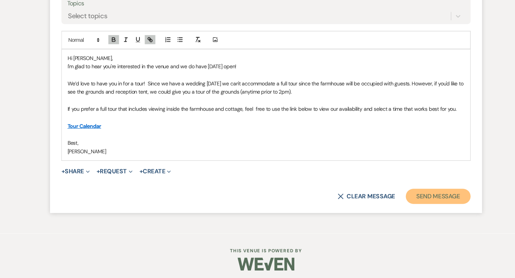
click at [404, 200] on button "Send Message" at bounding box center [419, 201] width 61 height 14
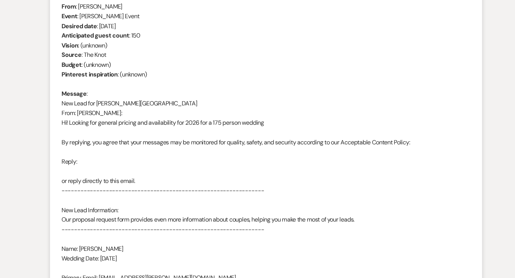
scroll to position [0, 0]
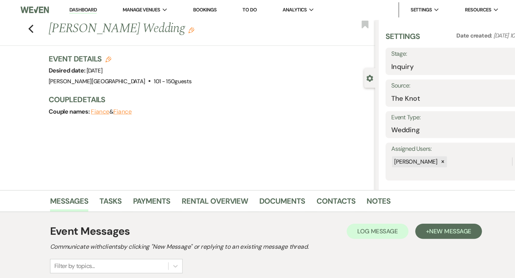
click at [32, 25] on div "Previous Jordan Ragland's Wedding Edit Bookmark" at bounding box center [178, 31] width 364 height 25
click at [33, 26] on div "Previous Jordan Ragland's Wedding Edit Bookmark" at bounding box center [178, 31] width 364 height 25
click at [34, 26] on use "button" at bounding box center [35, 27] width 5 height 8
select select "2"
select select "8"
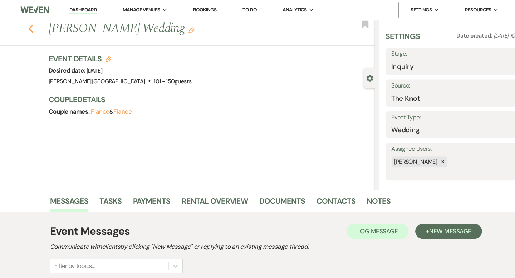
select select "8"
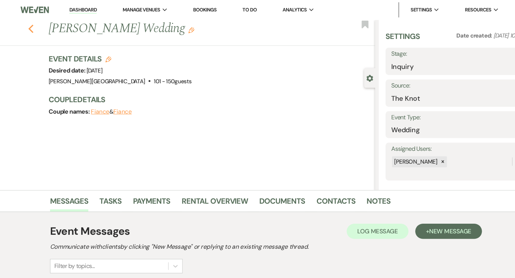
select select "8"
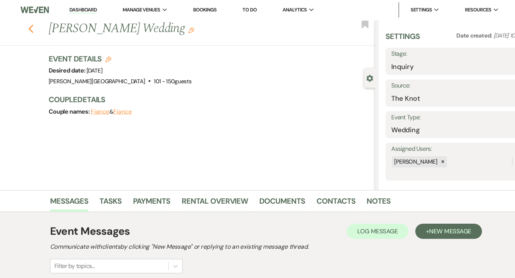
select select "8"
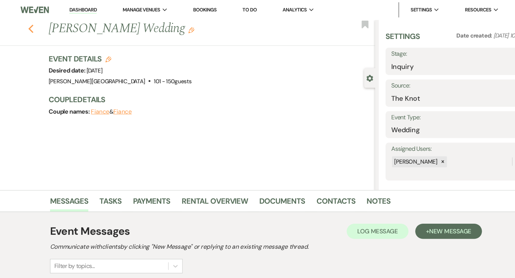
select select "8"
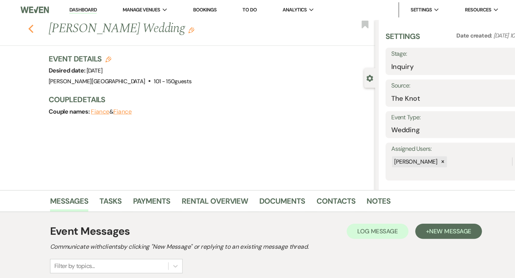
select select "2"
select select "8"
select select "2"
select select "8"
select select "2"
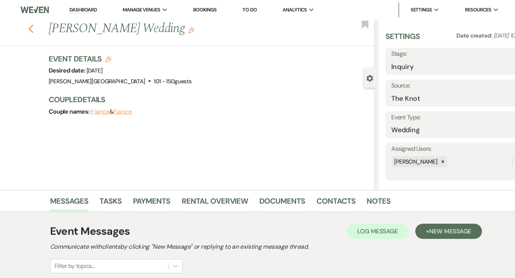
select select "8"
select select "2"
select select "8"
select select "2"
select select "8"
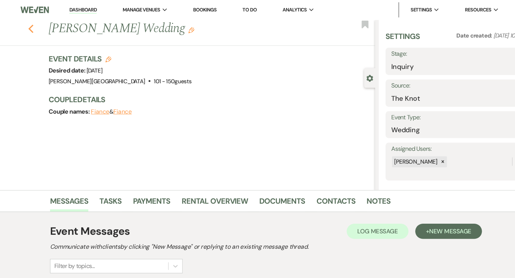
select select "2"
select select "8"
select select "2"
select select "8"
select select "2"
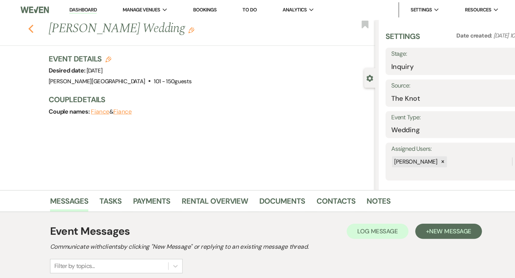
select select "8"
select select "2"
select select "8"
select select "2"
select select "8"
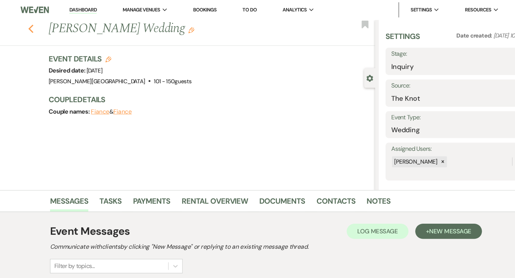
select select "2"
select select "8"
select select "2"
select select "8"
select select "2"
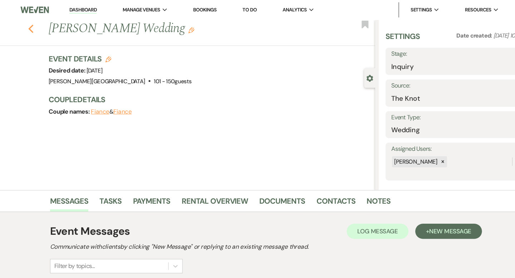
select select "8"
select select "2"
select select "8"
select select "2"
select select "8"
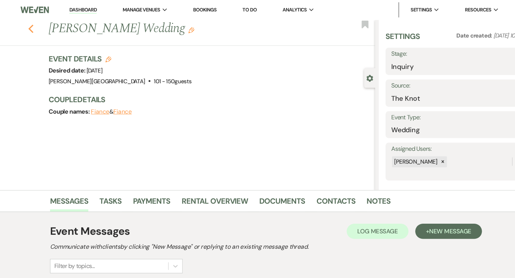
select select "2"
select select "8"
select select "2"
select select "8"
select select "2"
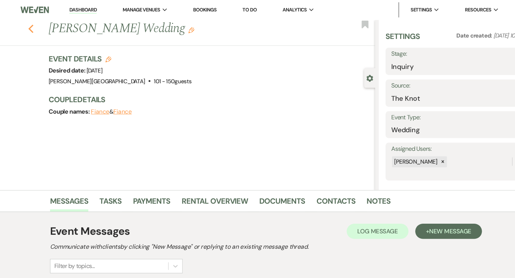
select select "8"
select select "2"
select select "8"
select select "2"
select select "8"
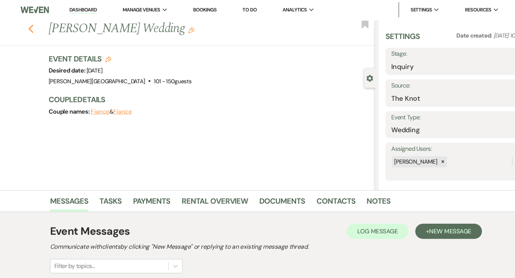
select select "2"
select select "8"
select select "2"
select select "8"
select select "2"
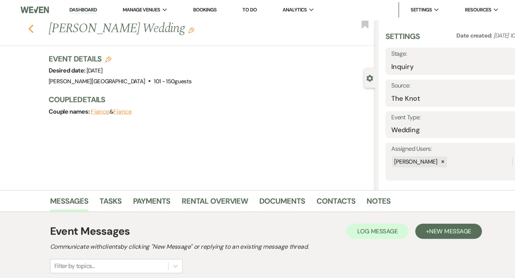
select select "8"
select select "2"
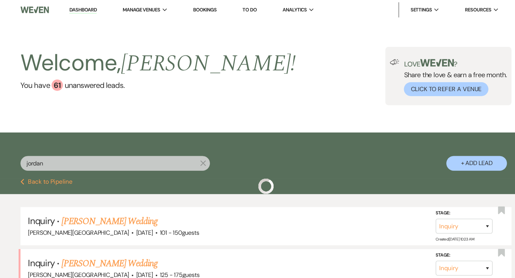
scroll to position [71, 0]
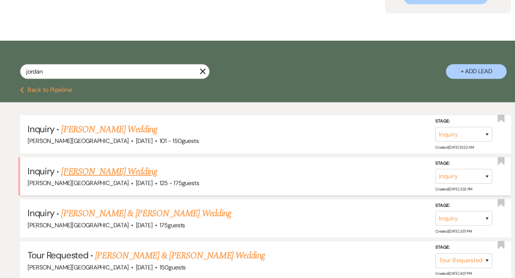
click at [123, 177] on link "Jordan Ragland's Wedding" at bounding box center [110, 177] width 90 height 13
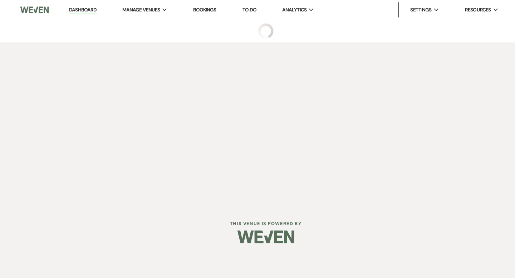
select select "3"
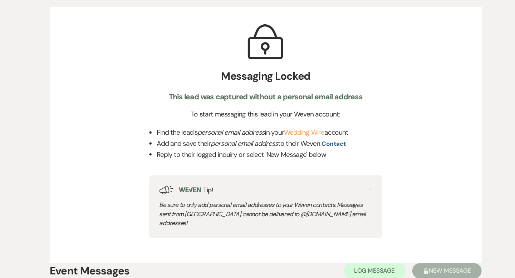
scroll to position [263, 0]
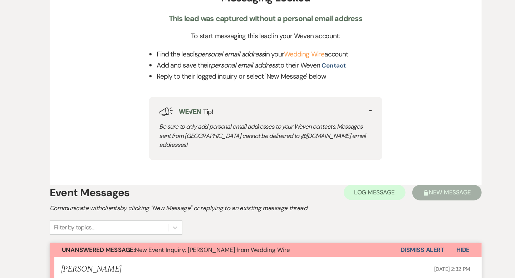
click at [405, 247] on button "Dismiss Alert" at bounding box center [405, 252] width 41 height 14
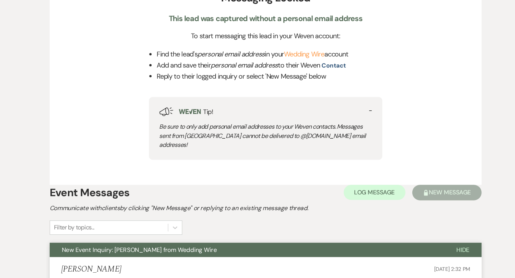
scroll to position [0, 0]
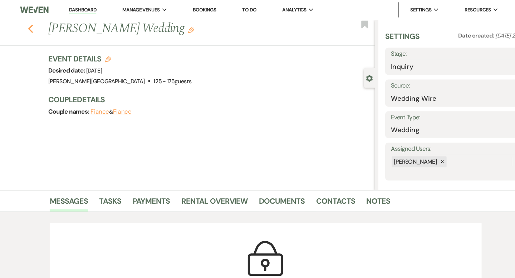
click at [34, 30] on icon "Previous" at bounding box center [35, 27] width 5 height 9
select select "2"
select select "8"
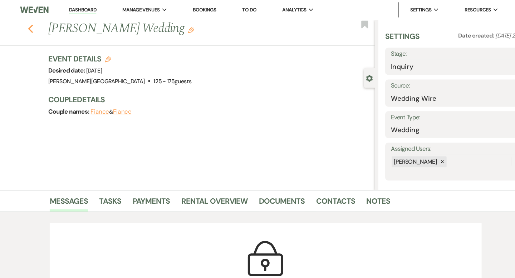
select select "8"
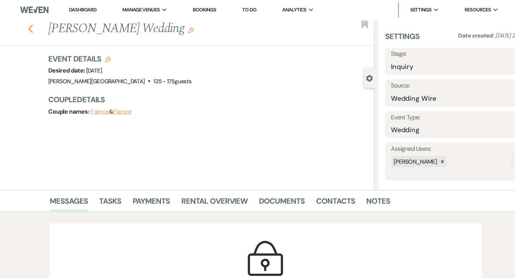
select select "8"
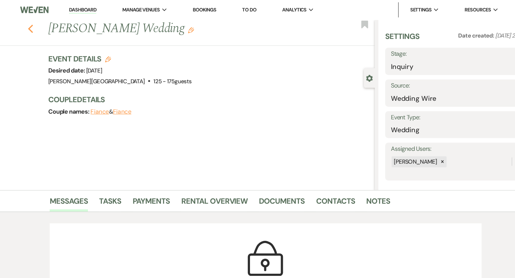
select select "8"
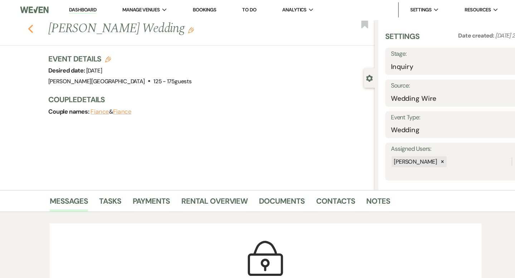
select select "8"
select select "2"
select select "8"
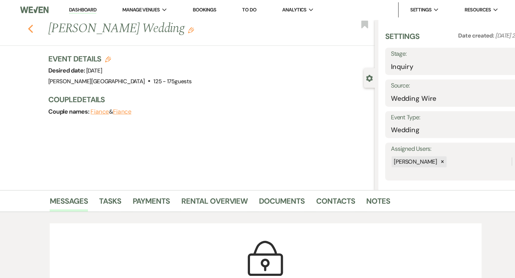
select select "2"
select select "8"
select select "2"
select select "8"
select select "2"
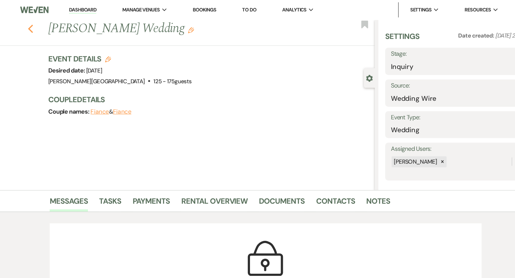
select select "8"
select select "2"
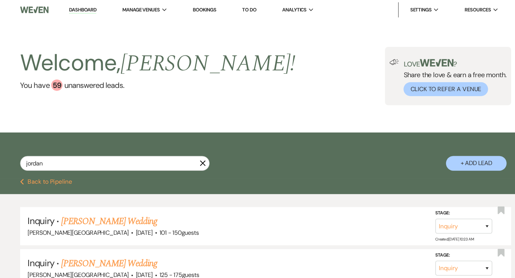
click at [86, 10] on link "Dashboard" at bounding box center [85, 9] width 26 height 7
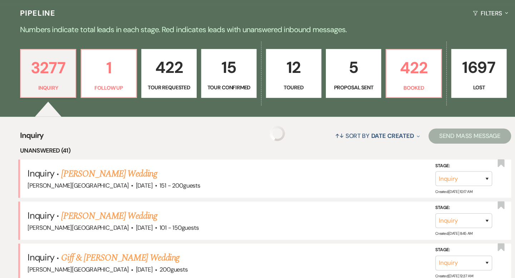
scroll to position [182, 0]
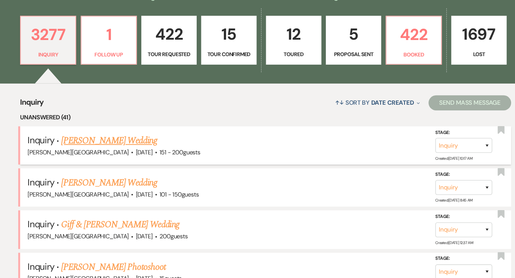
click at [109, 147] on link "Mariah Balestracci's Wedding" at bounding box center [110, 148] width 90 height 13
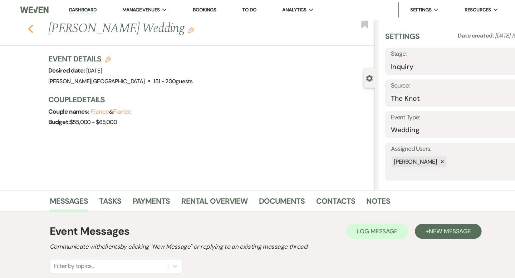
click at [36, 26] on icon "Previous" at bounding box center [35, 27] width 5 height 9
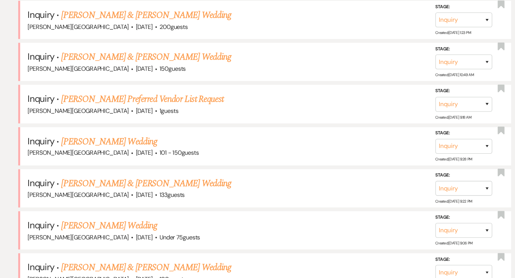
scroll to position [738, 0]
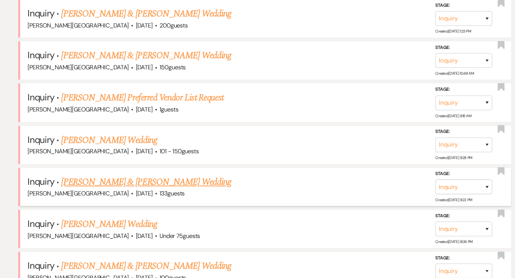
click at [143, 181] on link "Jillian Consolini & Samuel Jensen's Wedding" at bounding box center [145, 187] width 160 height 13
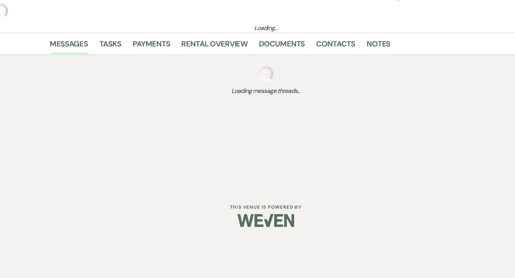
scroll to position [223, 0]
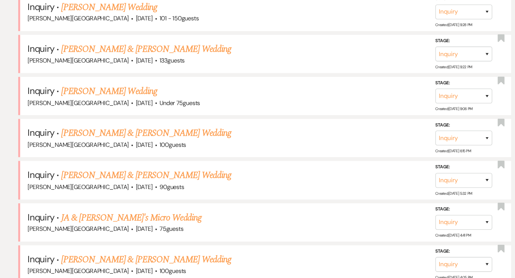
scroll to position [864, 0]
click at [104, 214] on link "JA & Elise's Micro Wedding" at bounding box center [131, 220] width 132 height 13
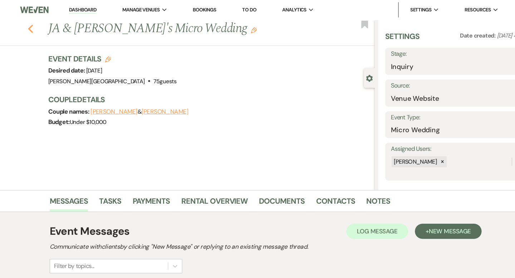
click at [36, 27] on icon "Previous" at bounding box center [35, 27] width 5 height 9
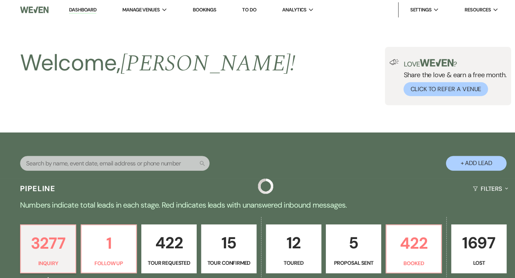
scroll to position [864, 0]
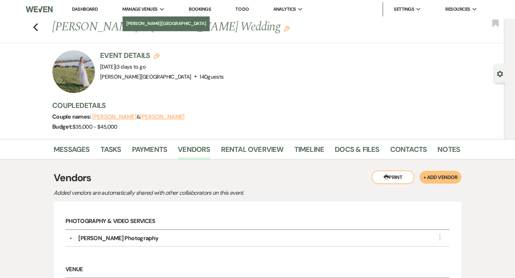
click at [136, 21] on li "[PERSON_NAME][GEOGRAPHIC_DATA]" at bounding box center [166, 23] width 80 height 7
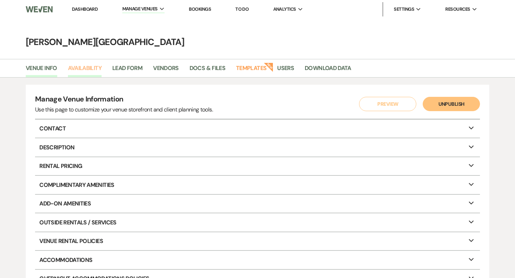
click at [82, 69] on link "Availability" at bounding box center [85, 71] width 34 height 14
select select "3"
select select "2026"
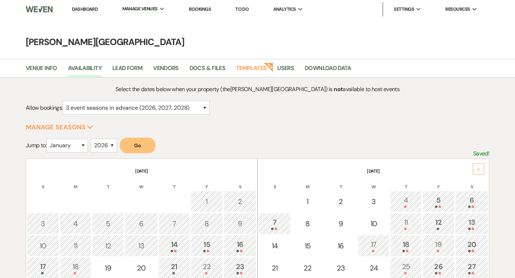
click at [477, 169] on icon "Next" at bounding box center [478, 169] width 4 height 4
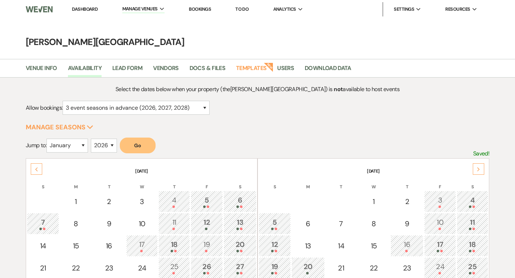
click at [477, 169] on icon "Next" at bounding box center [478, 169] width 4 height 4
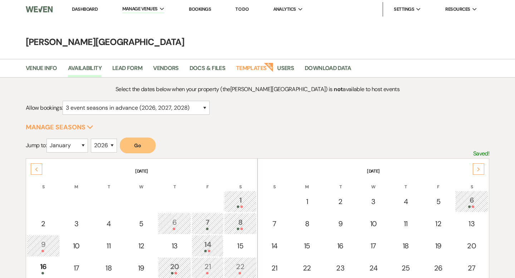
click at [477, 169] on icon "Next" at bounding box center [478, 169] width 4 height 4
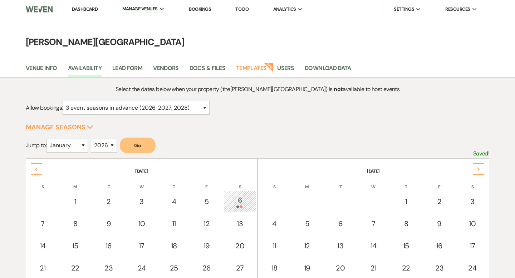
click at [477, 169] on icon "Next" at bounding box center [478, 169] width 4 height 4
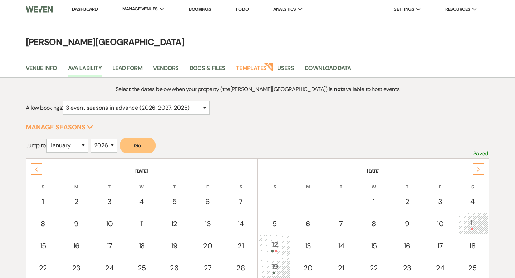
click at [477, 169] on icon "Next" at bounding box center [478, 169] width 4 height 4
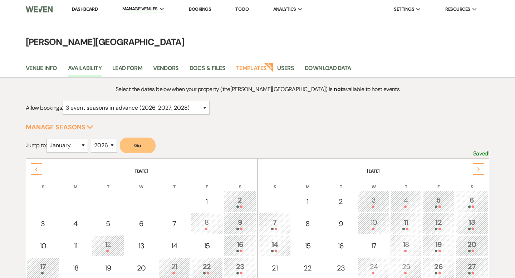
click at [477, 169] on icon "Next" at bounding box center [478, 169] width 4 height 4
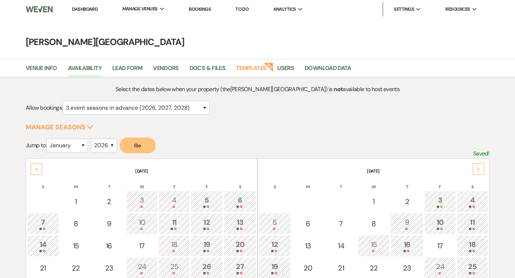
click at [477, 169] on icon "Next" at bounding box center [478, 169] width 4 height 4
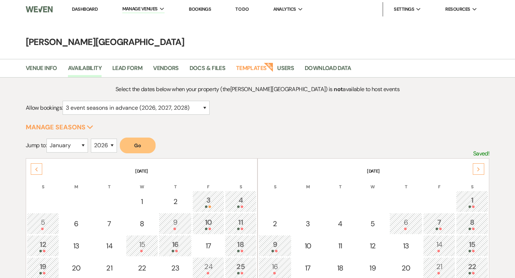
click at [477, 169] on icon "Next" at bounding box center [478, 169] width 4 height 4
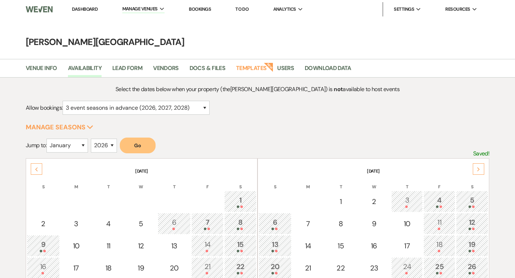
click at [42, 158] on div "Previous [DATE] S M T W T F S 1 2 3 4 5 6 7 8 9 10 11 12 13 14 15 16 17 18 19 2…" at bounding box center [257, 158] width 463 height 0
click at [42, 168] on div "Previous" at bounding box center [36, 168] width 11 height 11
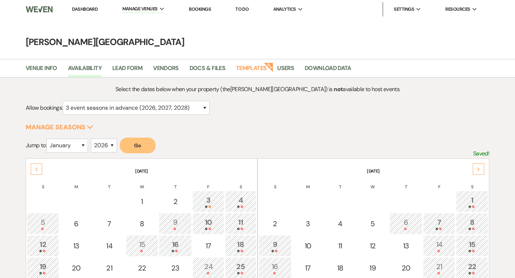
click at [39, 169] on div "Previous" at bounding box center [36, 168] width 11 height 11
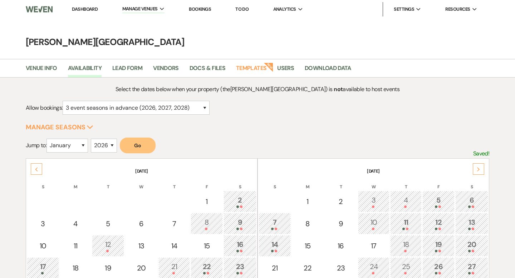
click at [39, 169] on div "Previous" at bounding box center [36, 168] width 11 height 11
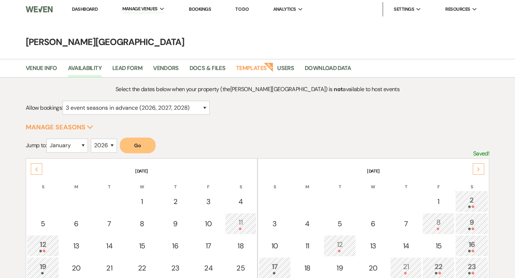
click at [478, 170] on icon "Next" at bounding box center [478, 169] width 4 height 4
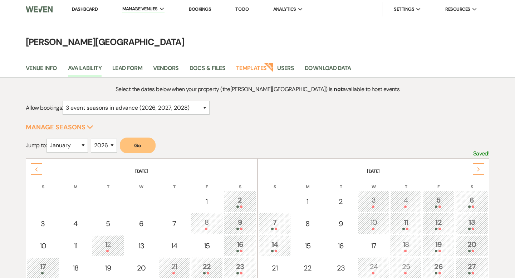
select select "3"
select select "2026"
click at [481, 170] on div "Next" at bounding box center [477, 168] width 11 height 11
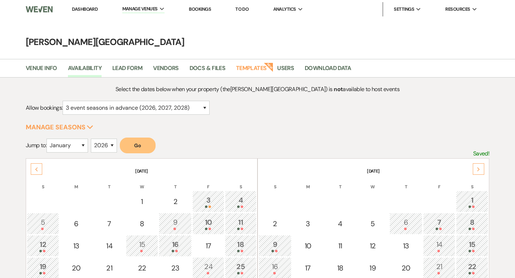
click at [481, 170] on div "Next" at bounding box center [477, 168] width 11 height 11
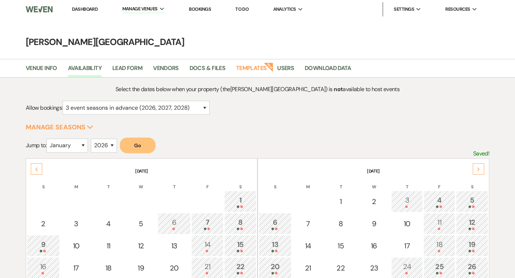
click at [481, 170] on div "Next" at bounding box center [477, 168] width 11 height 11
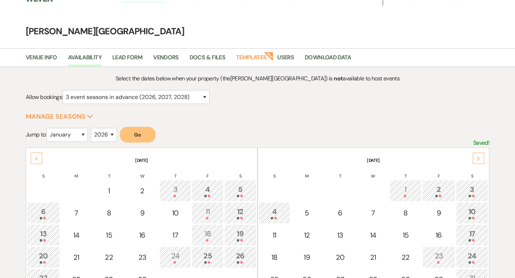
scroll to position [12, 0]
